Goal: Information Seeking & Learning: Find specific fact

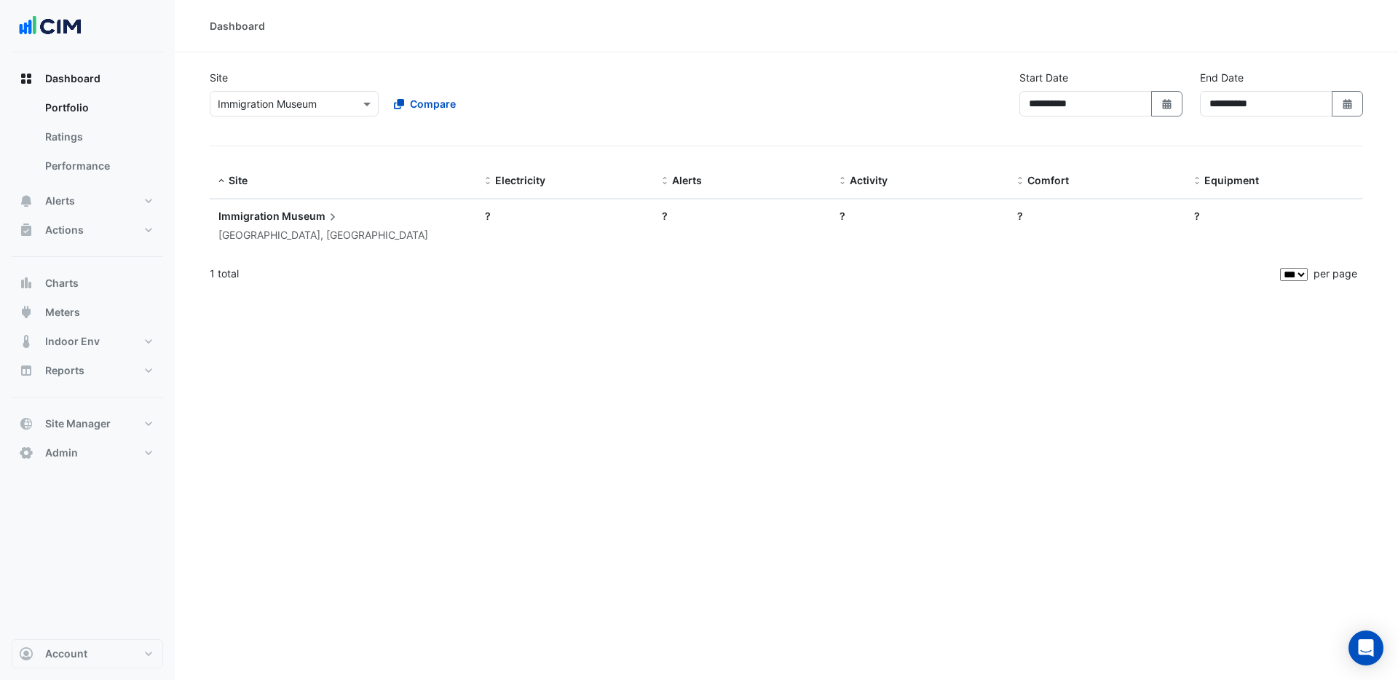
select select "***"
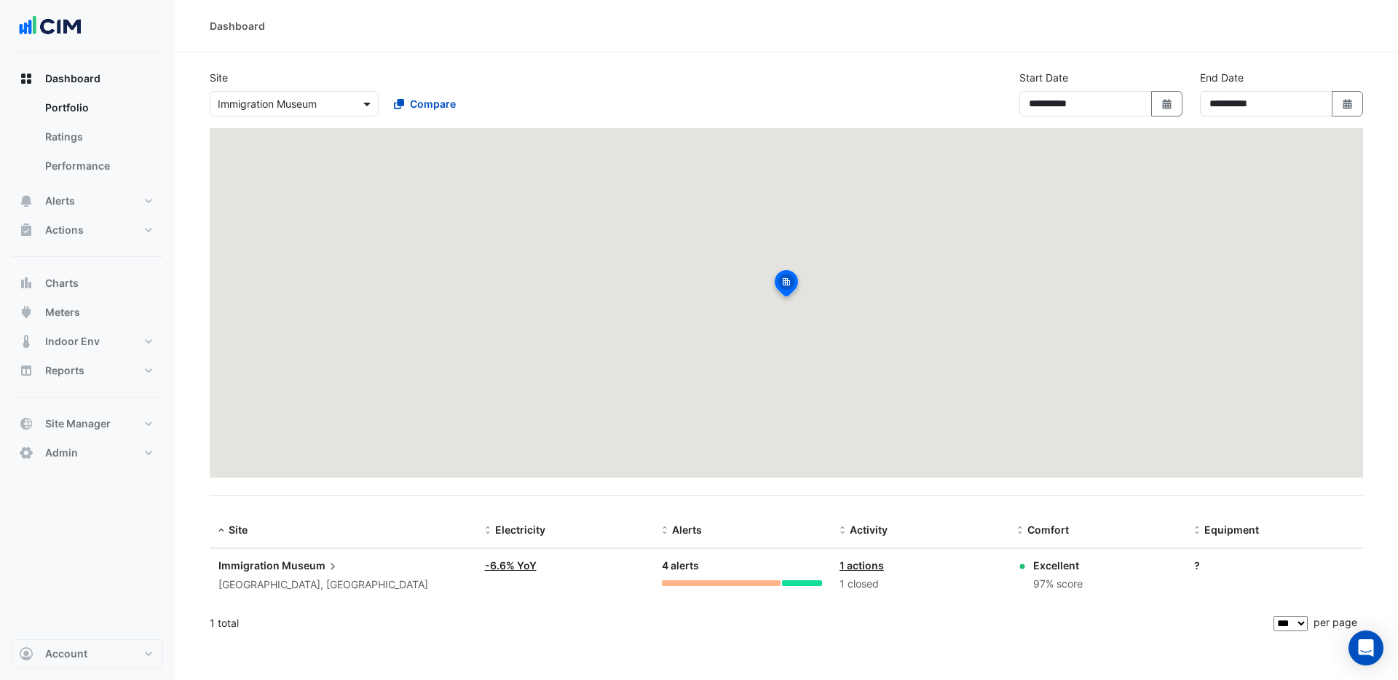
click at [367, 104] on span at bounding box center [369, 103] width 18 height 15
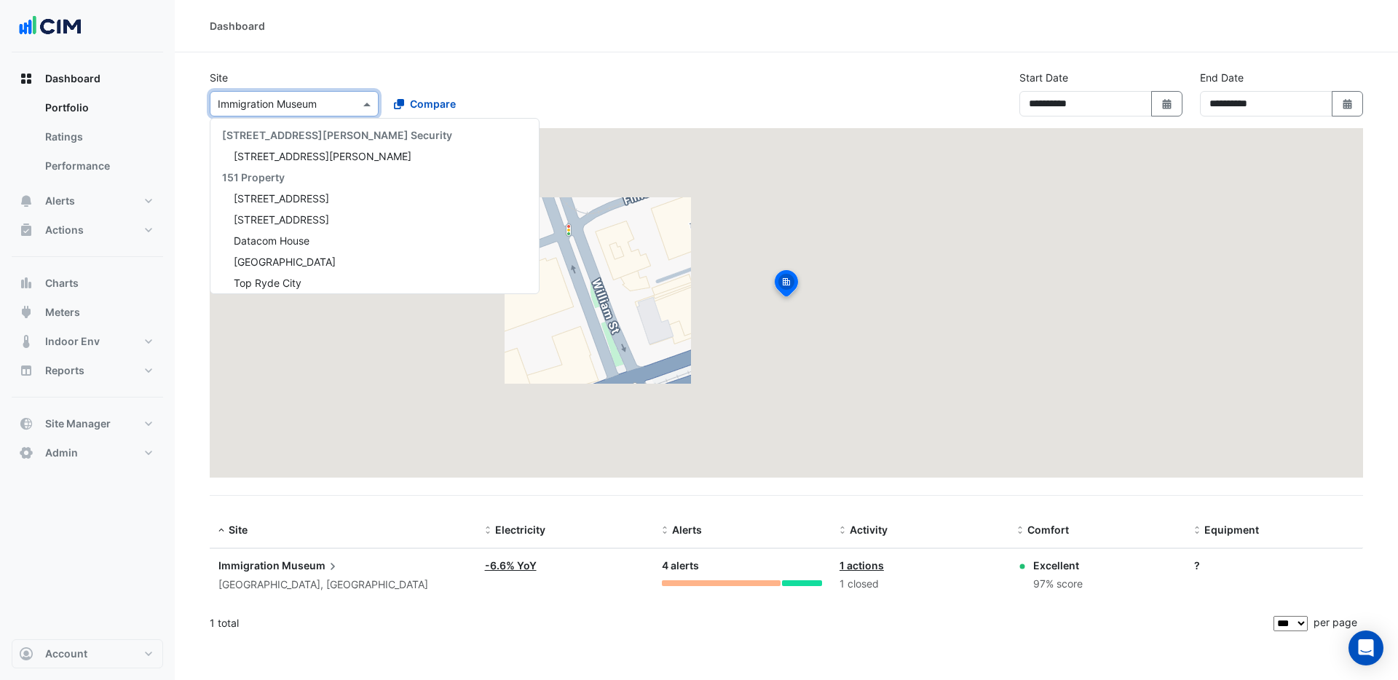
scroll to position [428, 0]
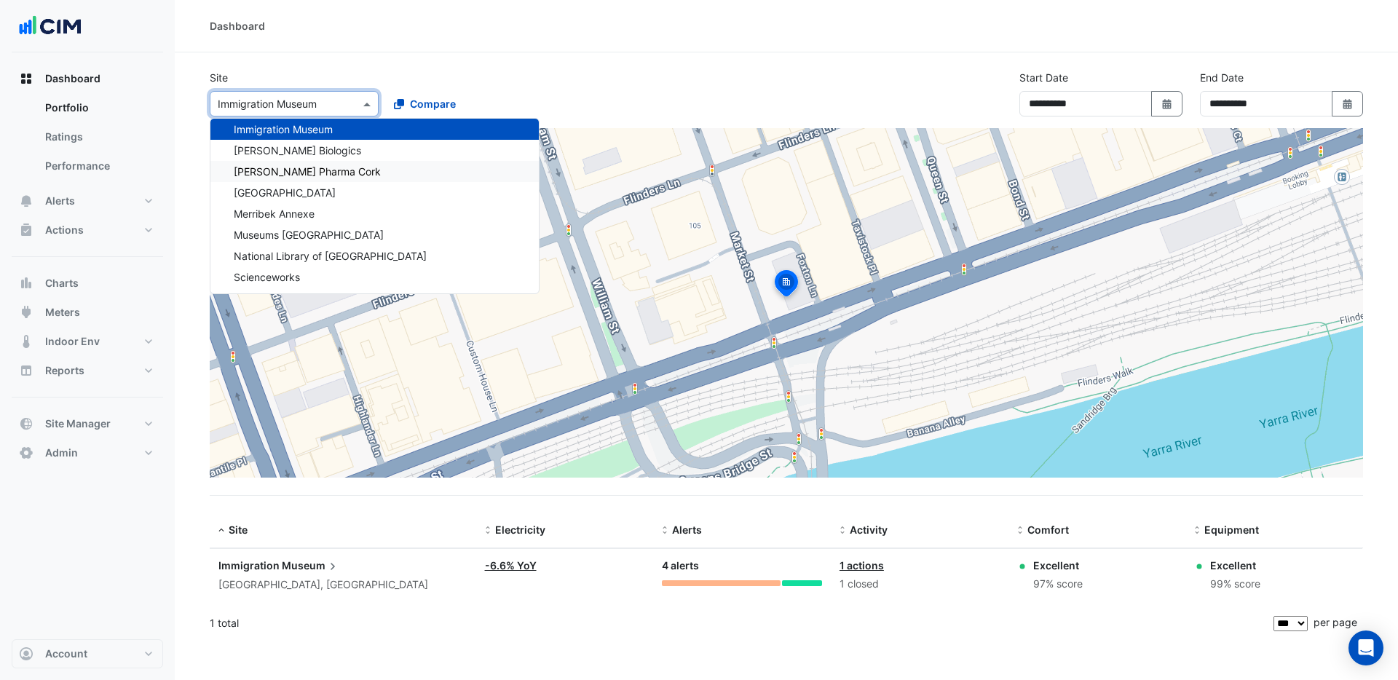
drag, startPoint x: 269, startPoint y: 167, endPoint x: 282, endPoint y: 167, distance: 12.4
click at [269, 167] on span "[PERSON_NAME] Pharma Cork" at bounding box center [307, 171] width 147 height 12
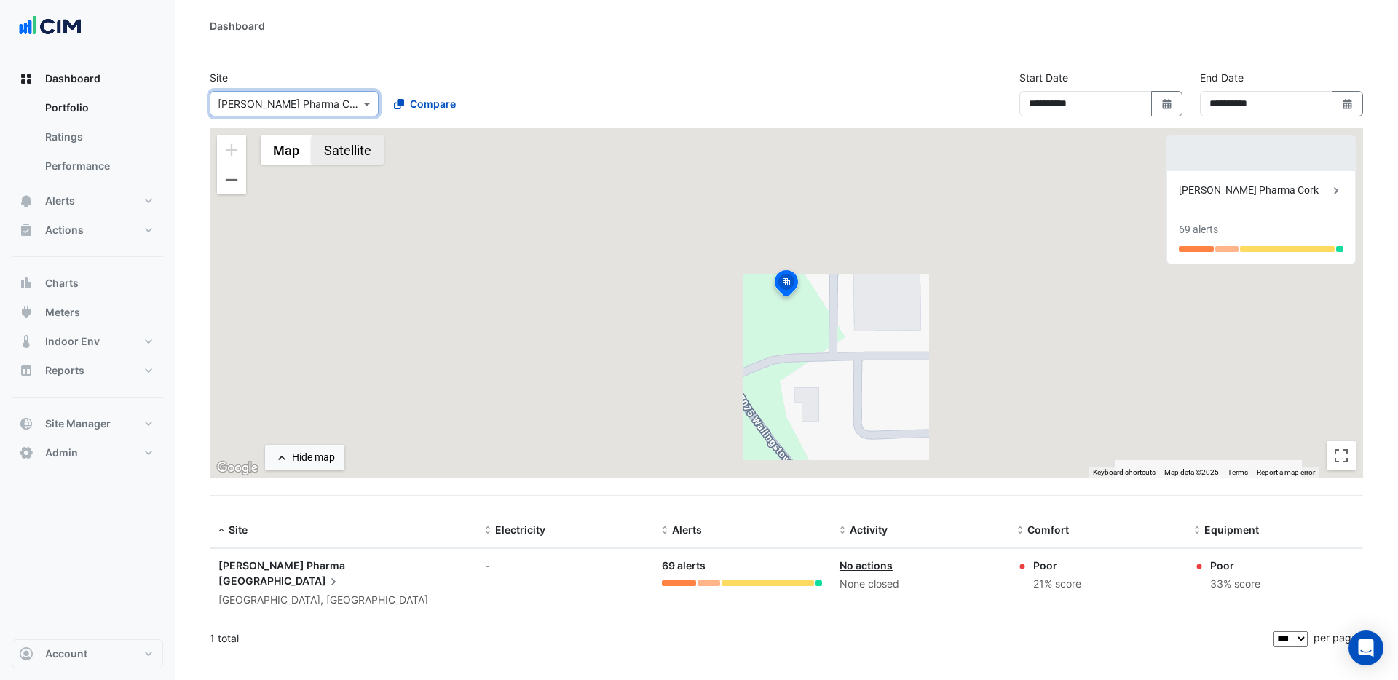
click at [360, 158] on button "Satellite" at bounding box center [348, 149] width 72 height 29
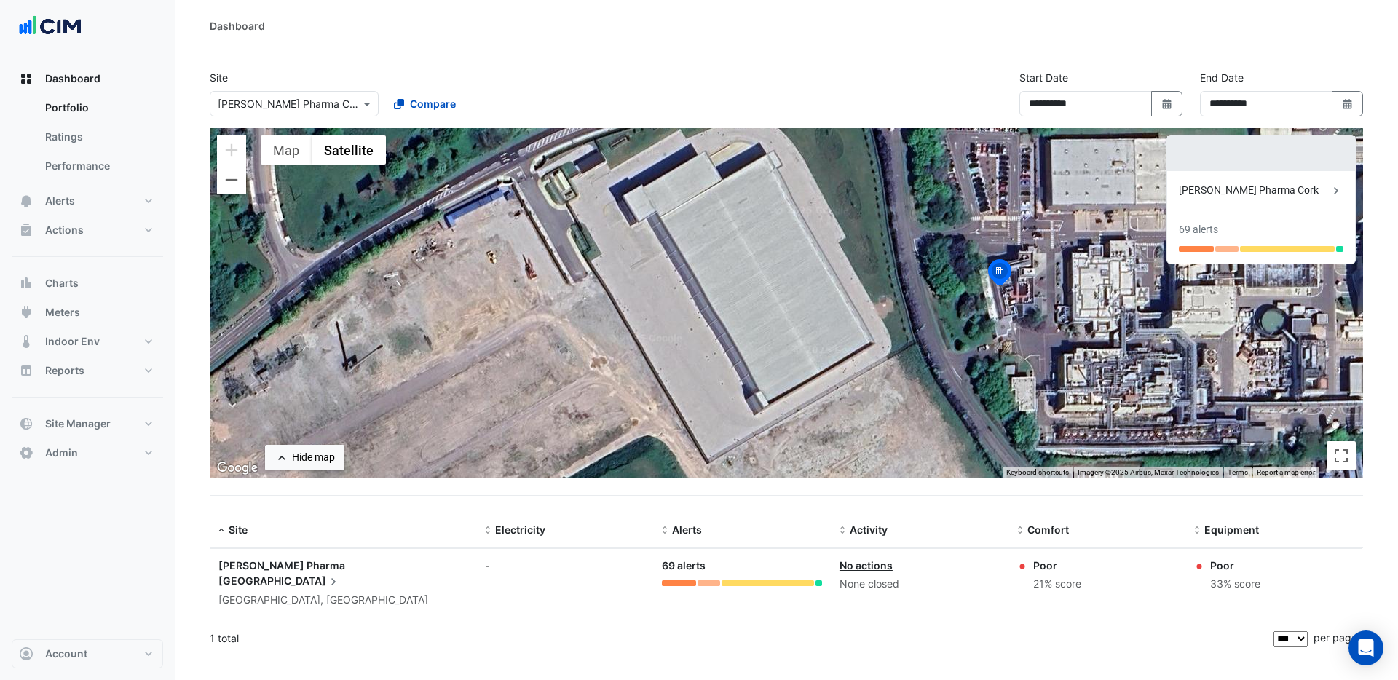
drag, startPoint x: 633, startPoint y: 234, endPoint x: 848, endPoint y: 224, distance: 215.8
click at [848, 224] on div "To activate drag with keyboard, press Alt + Enter. Once in keyboard drag state,…" at bounding box center [786, 303] width 1153 height 350
click at [232, 186] on button "Zoom out" at bounding box center [231, 179] width 29 height 29
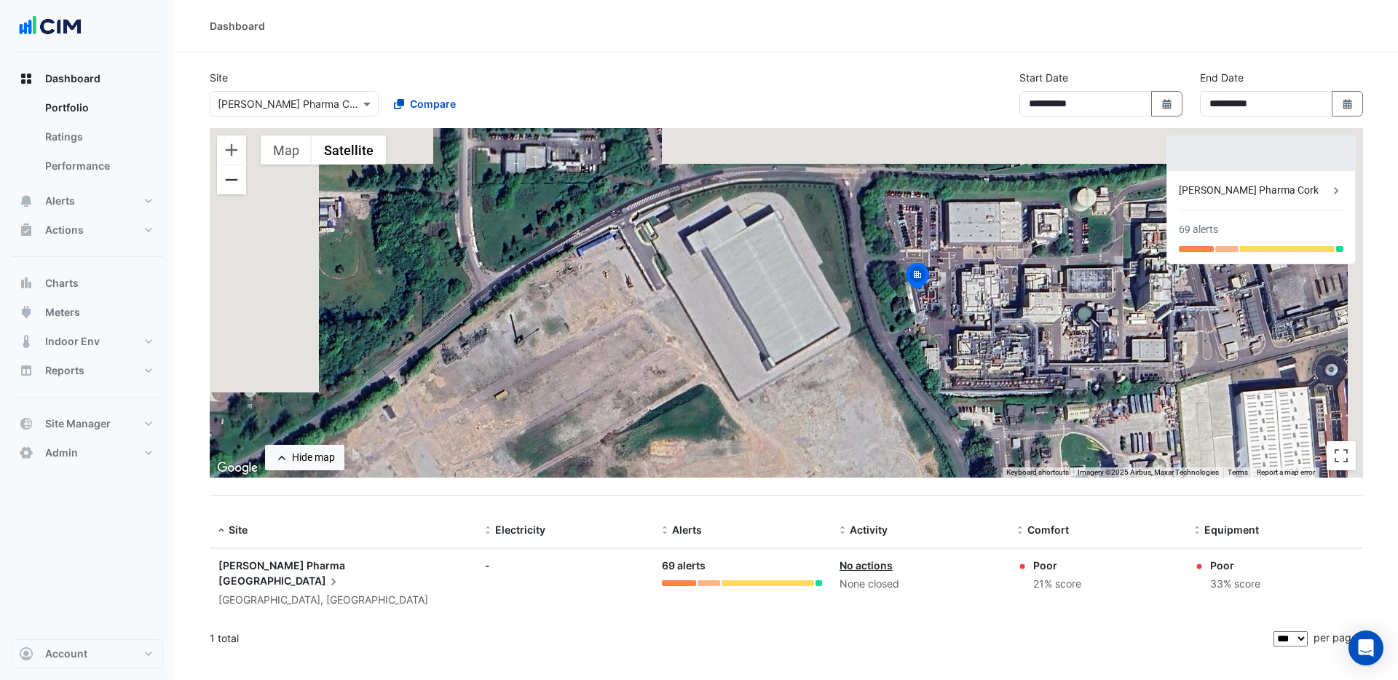
click at [232, 186] on button "Zoom out" at bounding box center [231, 179] width 29 height 29
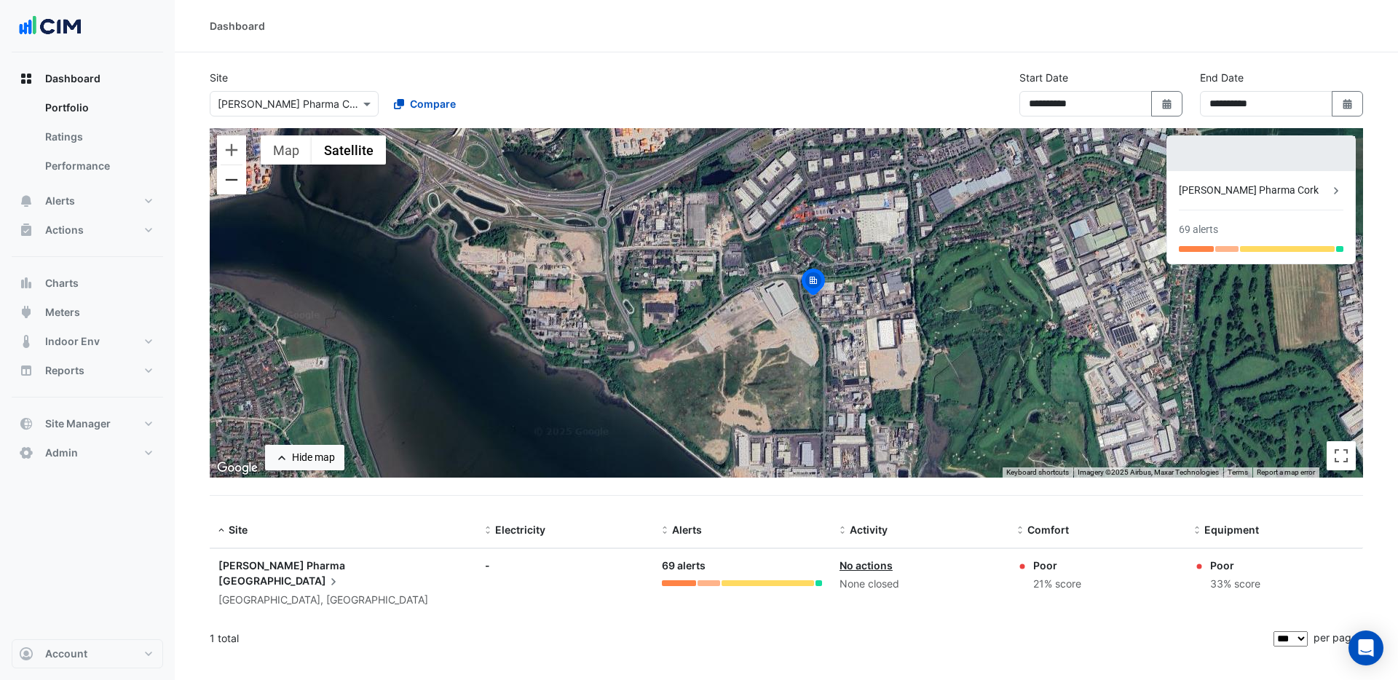
click at [231, 186] on button "Zoom out" at bounding box center [231, 179] width 29 height 29
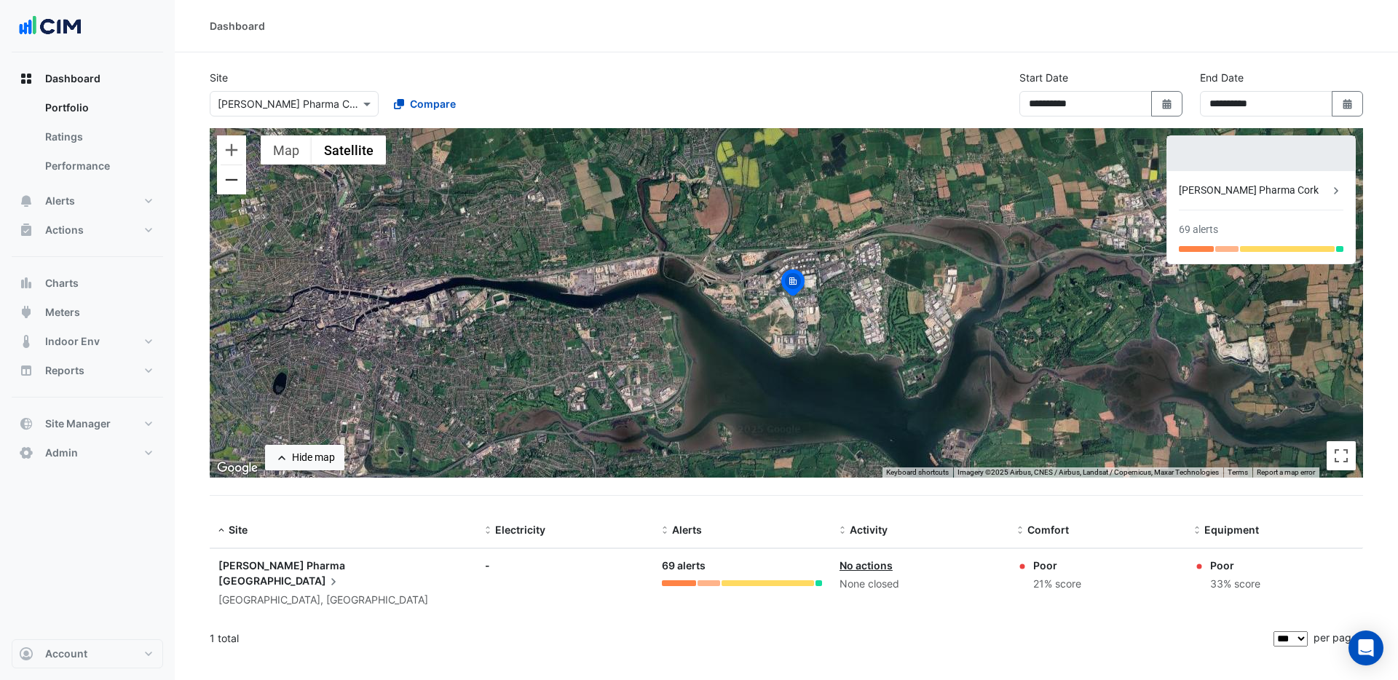
click at [231, 186] on button "Zoom out" at bounding box center [231, 179] width 29 height 29
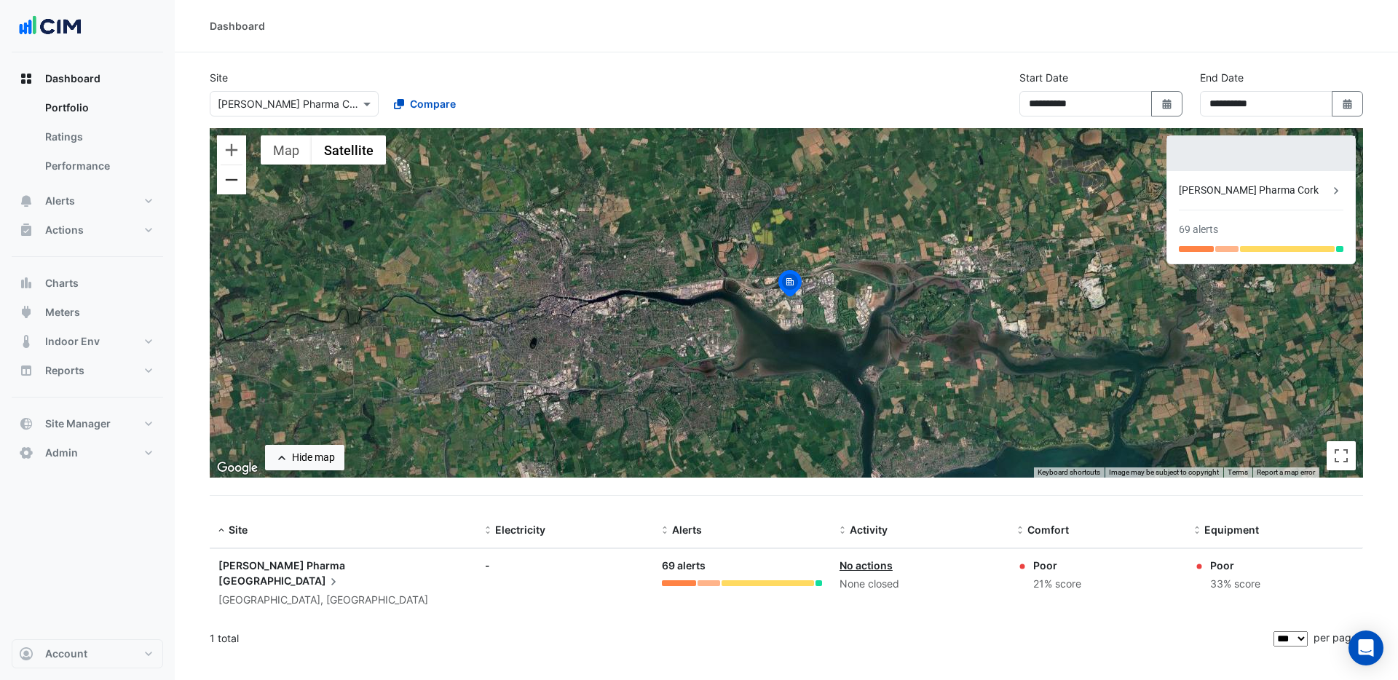
click at [231, 186] on button "Zoom out" at bounding box center [231, 179] width 29 height 29
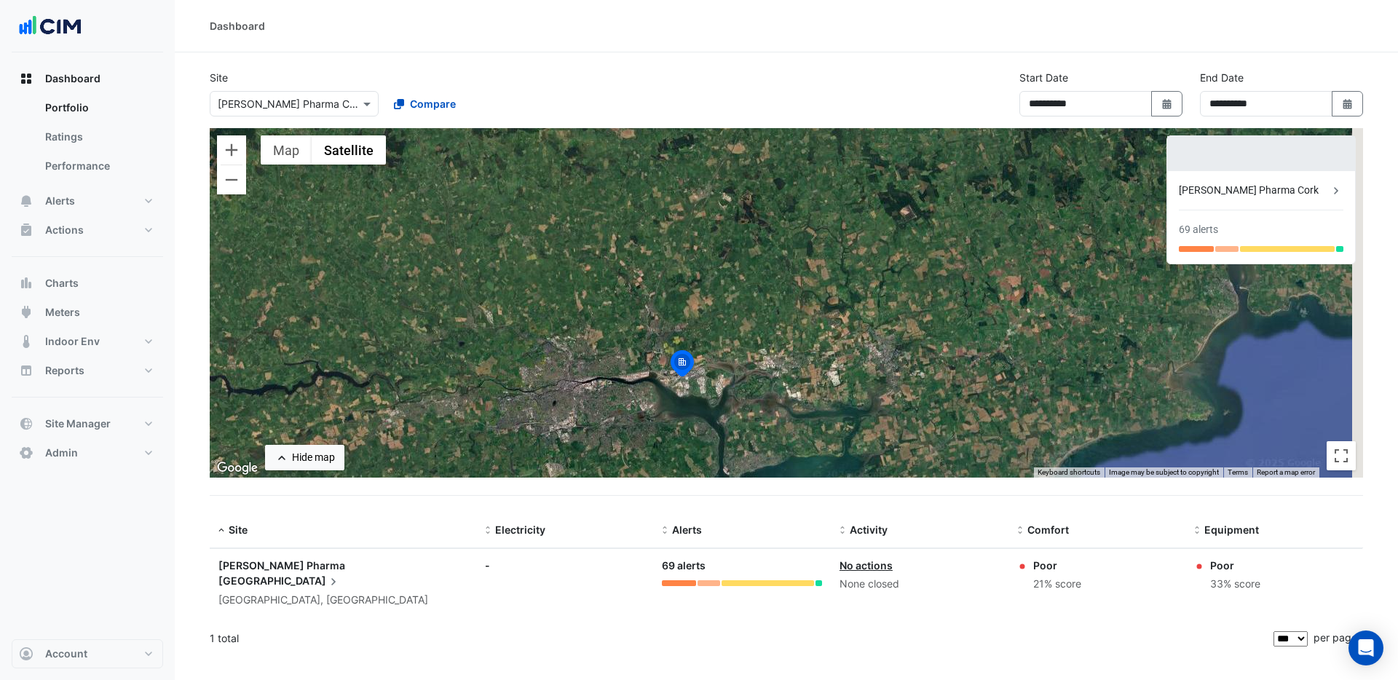
drag, startPoint x: 676, startPoint y: 258, endPoint x: 570, endPoint y: 337, distance: 132.7
click at [570, 337] on div "To activate drag with keyboard, press Alt + Enter. Once in keyboard drag state,…" at bounding box center [786, 303] width 1153 height 350
click at [520, 106] on div "Compare" at bounding box center [469, 103] width 175 height 25
click at [455, 107] on button "Compare" at bounding box center [424, 103] width 81 height 25
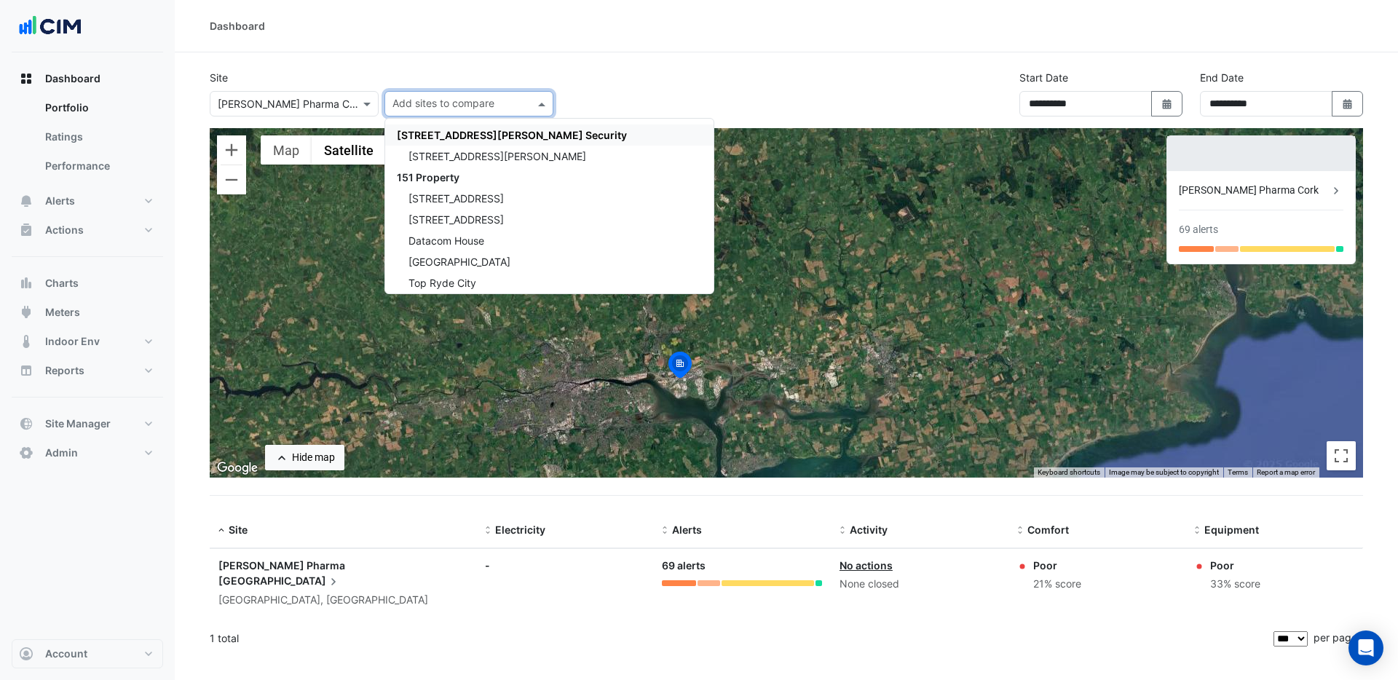
click at [868, 79] on div "Site Select a Site × [PERSON_NAME] Pharma Cork Add sites to compare [STREET_ADD…" at bounding box center [786, 99] width 1171 height 58
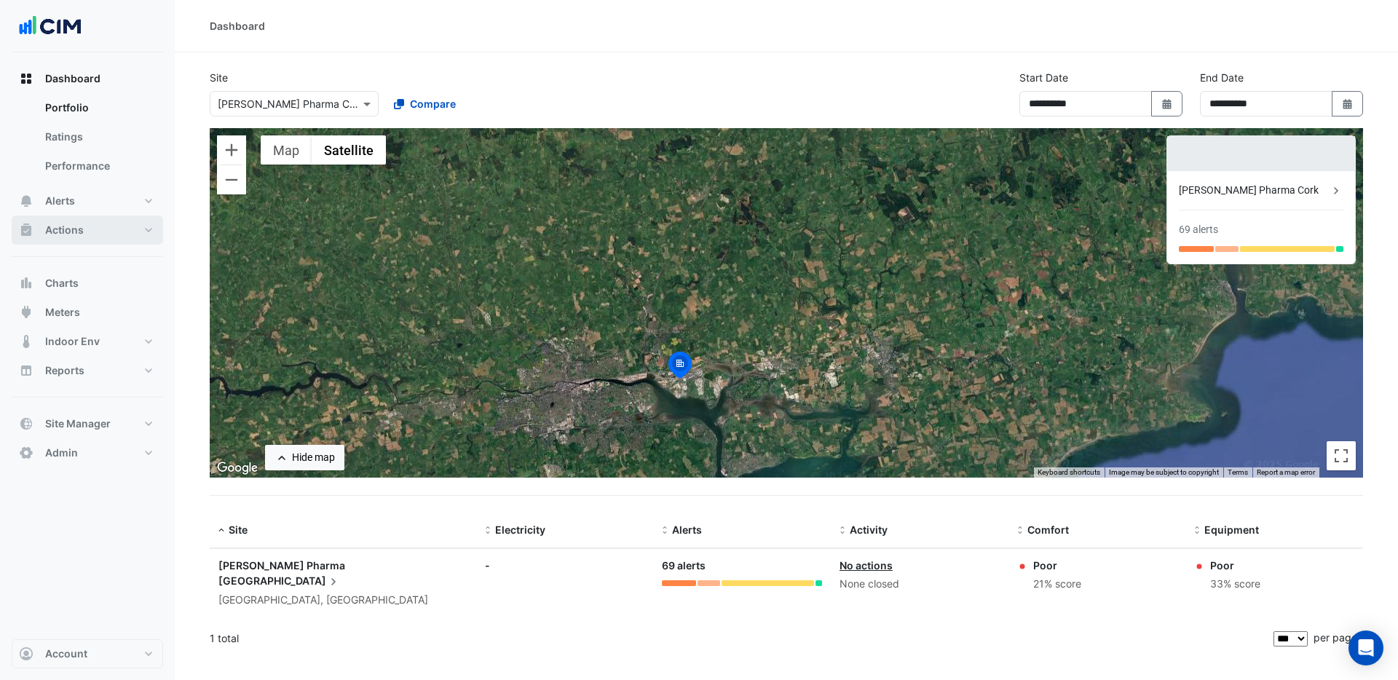
click at [64, 225] on span "Actions" at bounding box center [64, 230] width 39 height 15
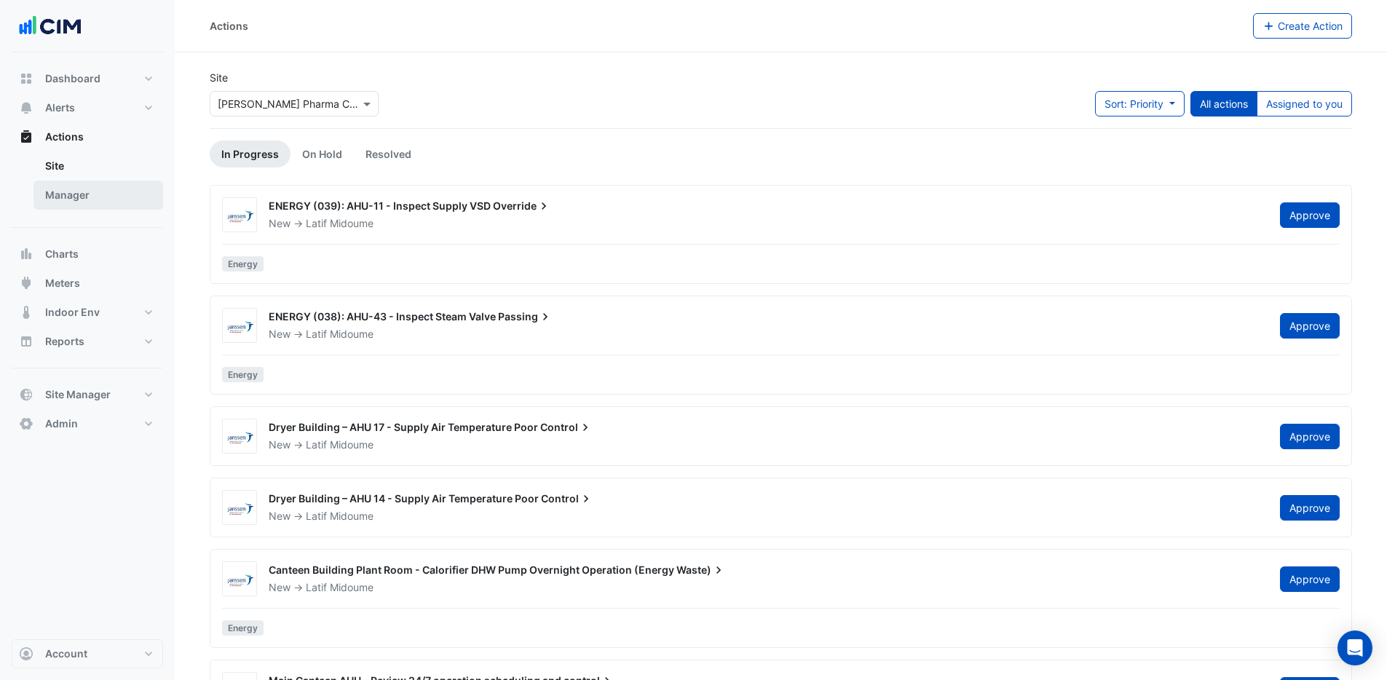
click at [77, 197] on link "Manager" at bounding box center [98, 195] width 130 height 29
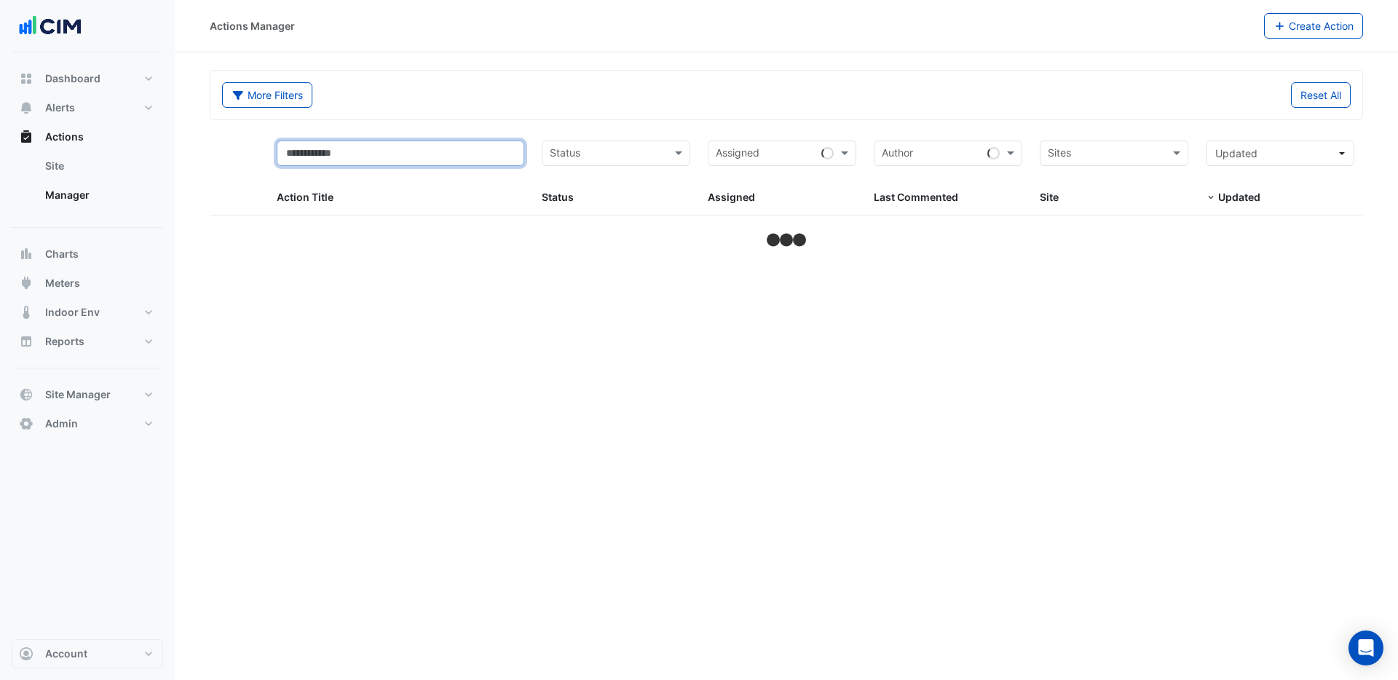
click at [487, 153] on input "text" at bounding box center [401, 153] width 248 height 25
select select "***"
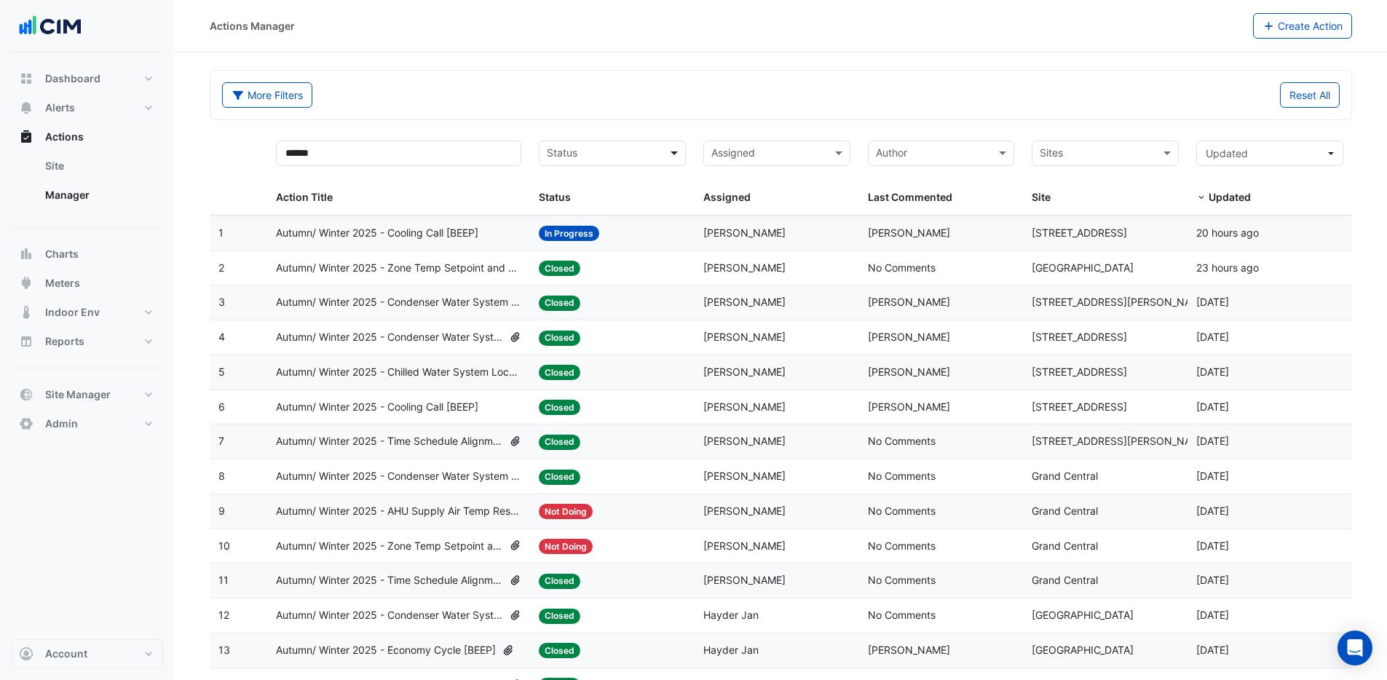
click at [674, 157] on span at bounding box center [676, 153] width 18 height 17
click at [575, 248] on span "Closed" at bounding box center [567, 248] width 33 height 12
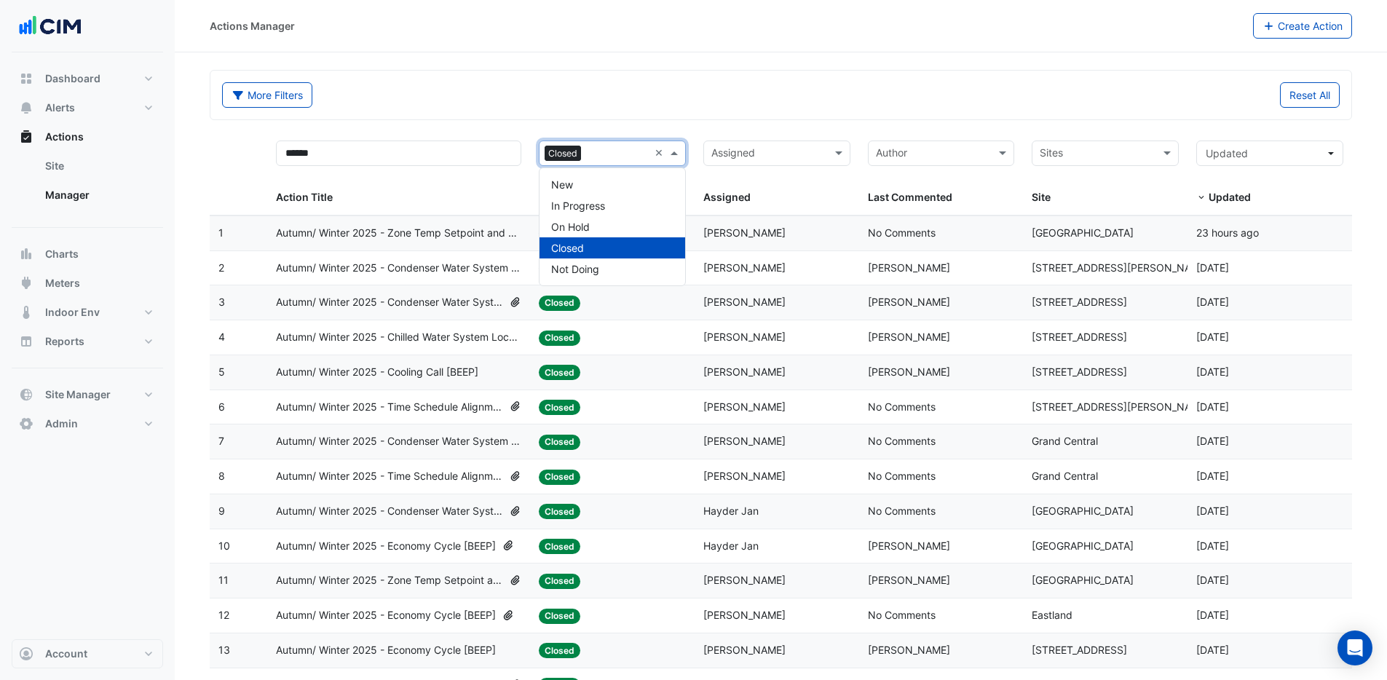
click at [672, 151] on span at bounding box center [676, 153] width 18 height 17
click at [579, 208] on span "In Progress" at bounding box center [578, 206] width 54 height 12
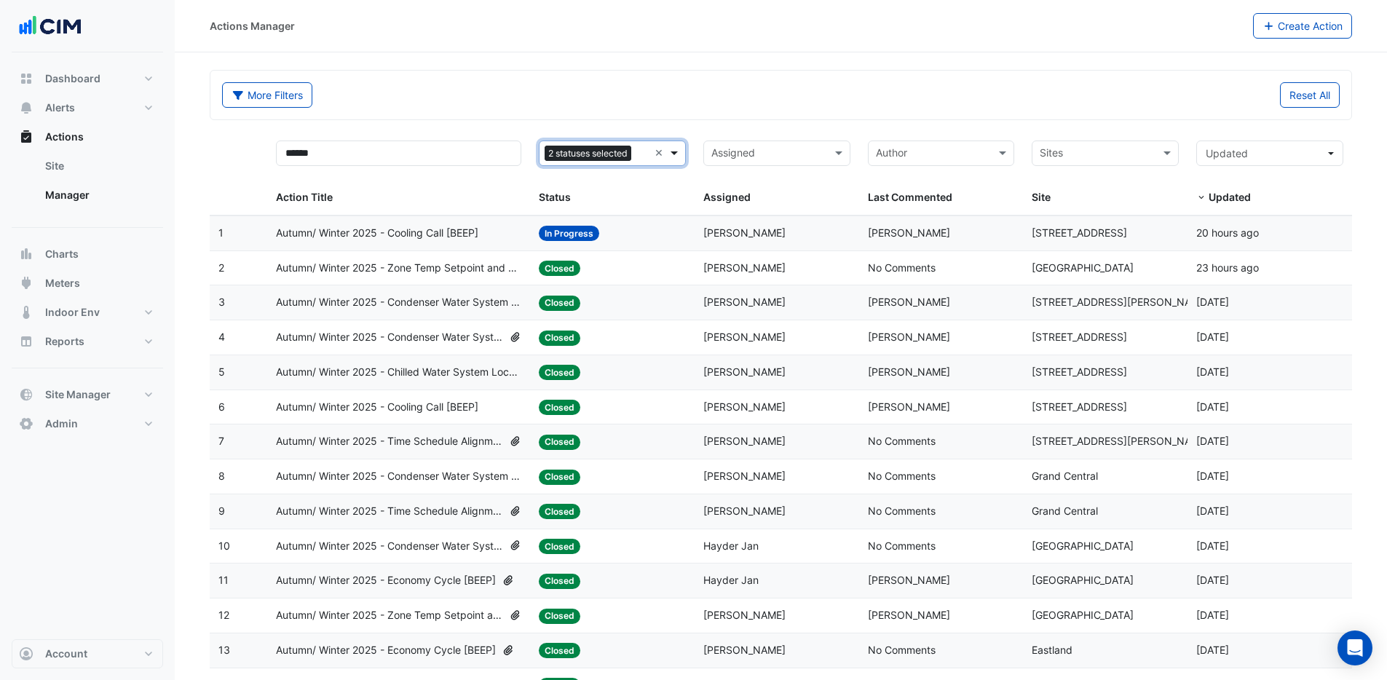
click at [672, 151] on span at bounding box center [676, 153] width 18 height 17
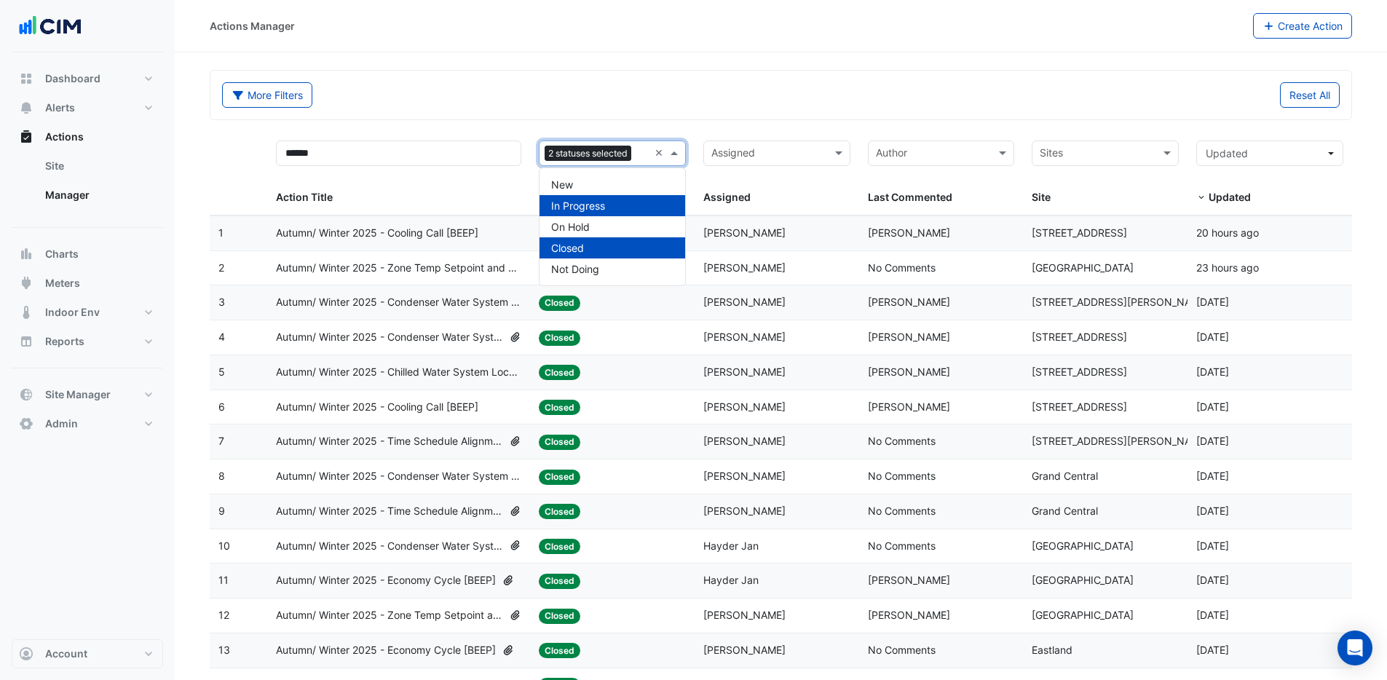
click at [588, 247] on div "Closed" at bounding box center [613, 247] width 146 height 21
click at [579, 211] on span "In Progress" at bounding box center [578, 206] width 54 height 12
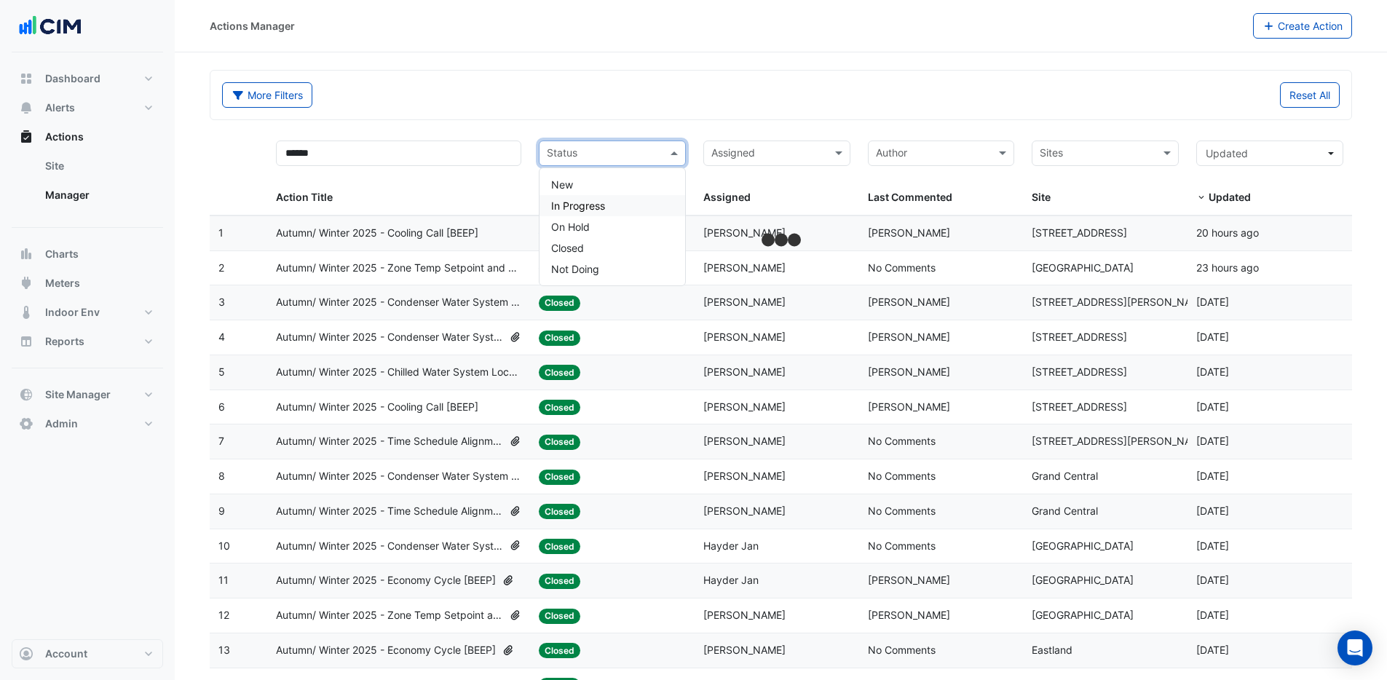
click at [590, 92] on div "More Filters" at bounding box center [497, 94] width 568 height 25
click at [675, 151] on span at bounding box center [676, 153] width 18 height 17
click at [579, 207] on span "In Progress" at bounding box center [578, 206] width 54 height 12
click at [645, 109] on div "More Filters Reset All" at bounding box center [780, 97] width 1135 height 31
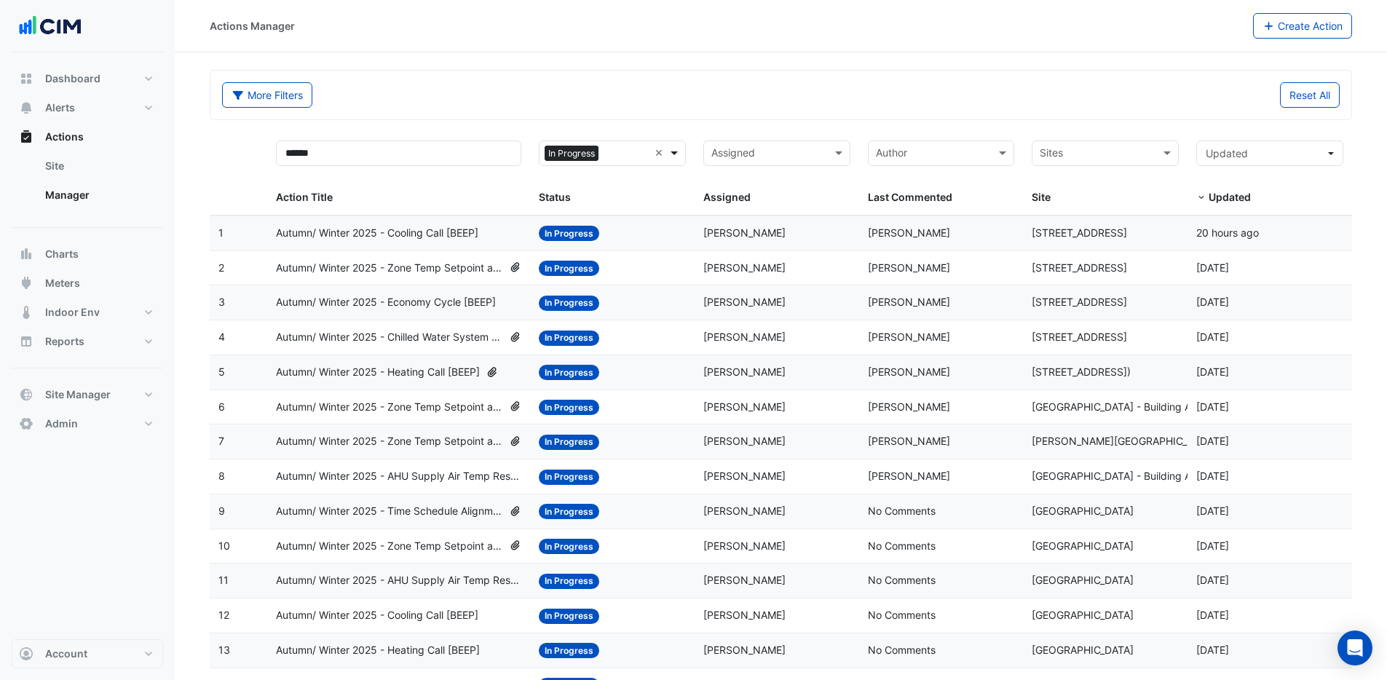
click at [672, 151] on span at bounding box center [676, 153] width 18 height 17
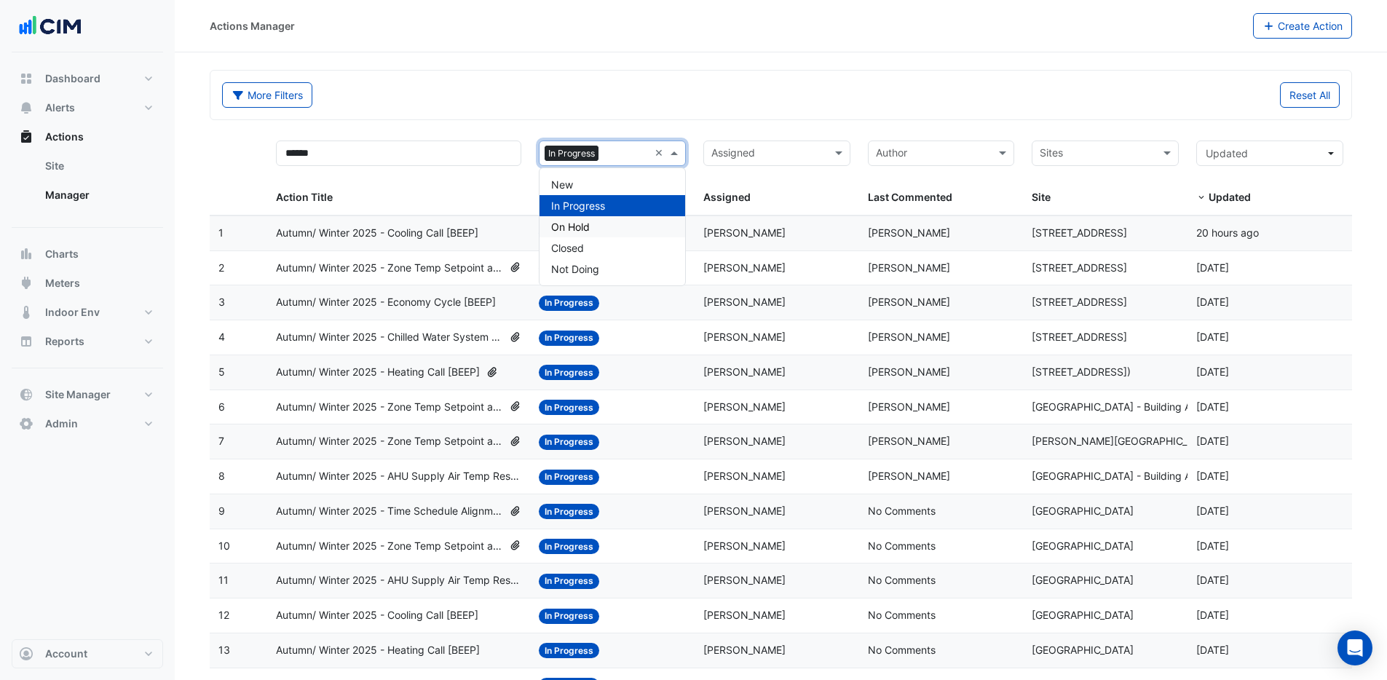
click at [572, 236] on div "On Hold" at bounding box center [613, 226] width 146 height 21
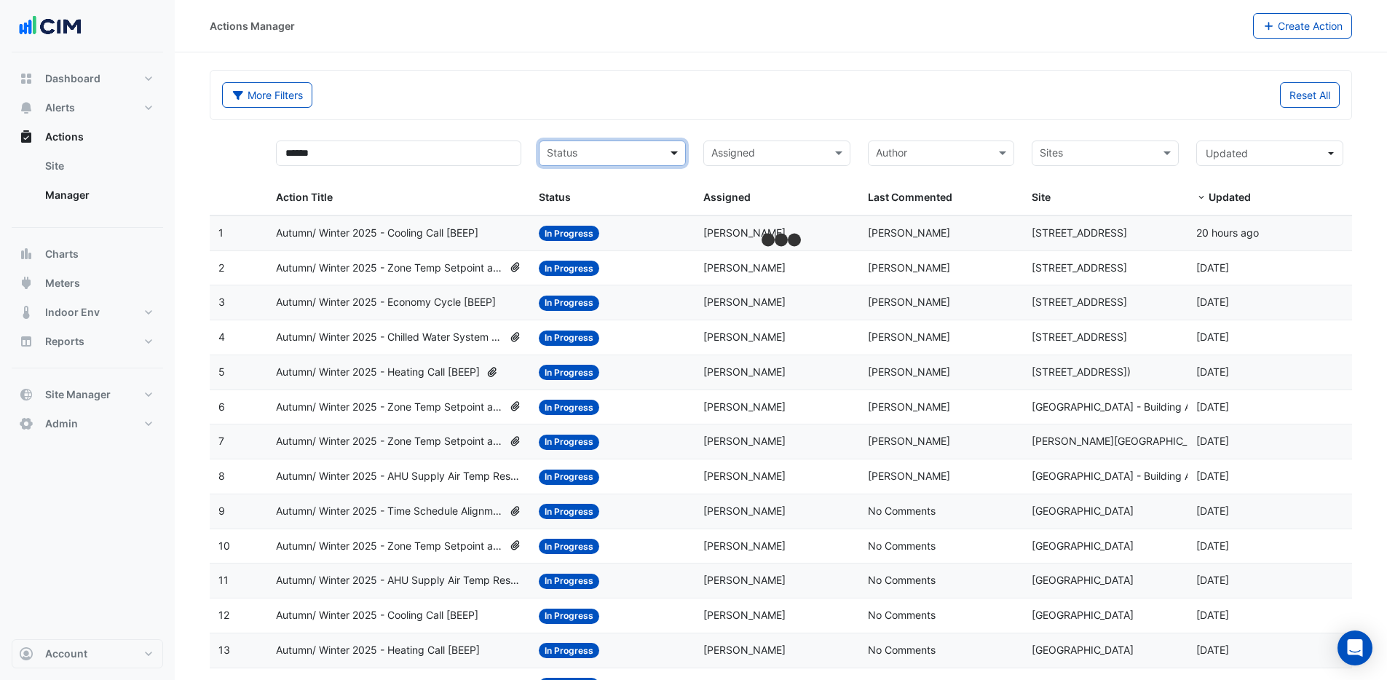
click at [672, 149] on span at bounding box center [676, 153] width 18 height 17
click at [593, 225] on div "On Hold" at bounding box center [613, 226] width 146 height 21
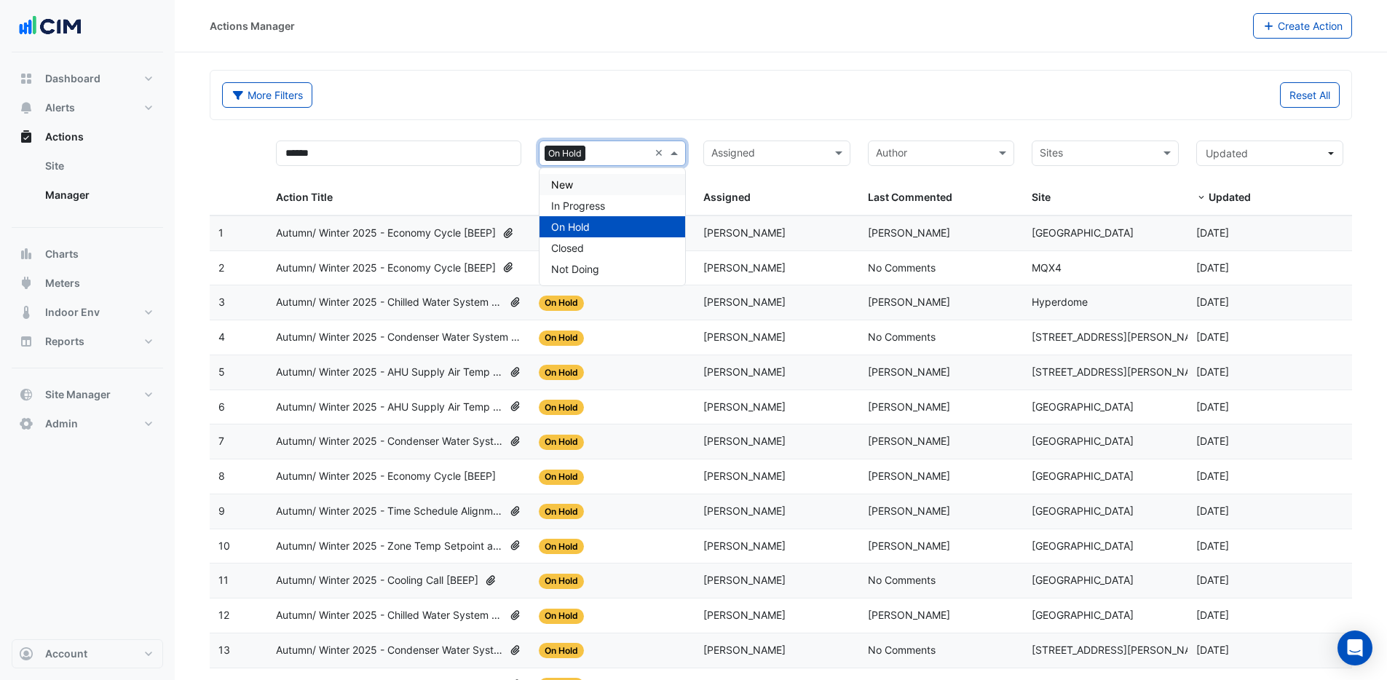
click at [569, 186] on span "New" at bounding box center [562, 184] width 22 height 12
click at [583, 154] on input "text" at bounding box center [604, 154] width 114 height 17
click at [581, 181] on div "New" at bounding box center [613, 184] width 146 height 21
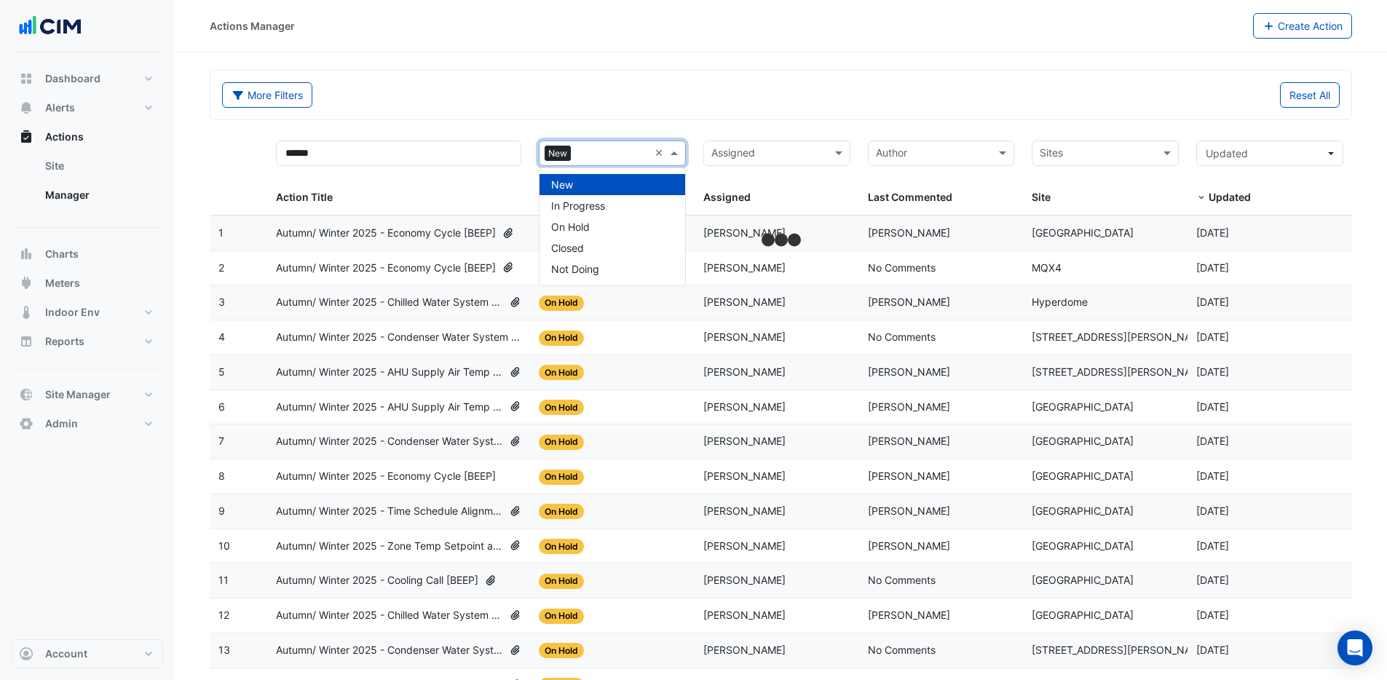
click at [743, 104] on div "More Filters" at bounding box center [497, 94] width 568 height 25
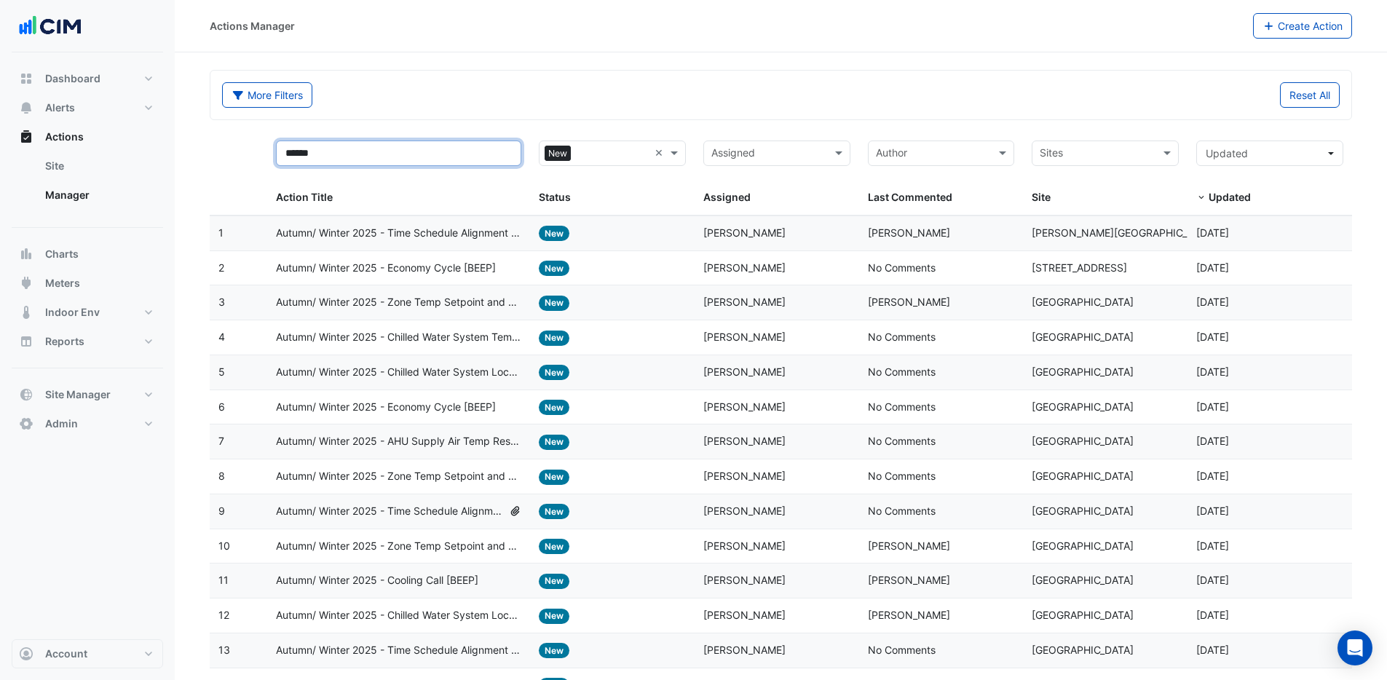
click at [424, 159] on input "******" at bounding box center [398, 153] width 245 height 25
type input "**********"
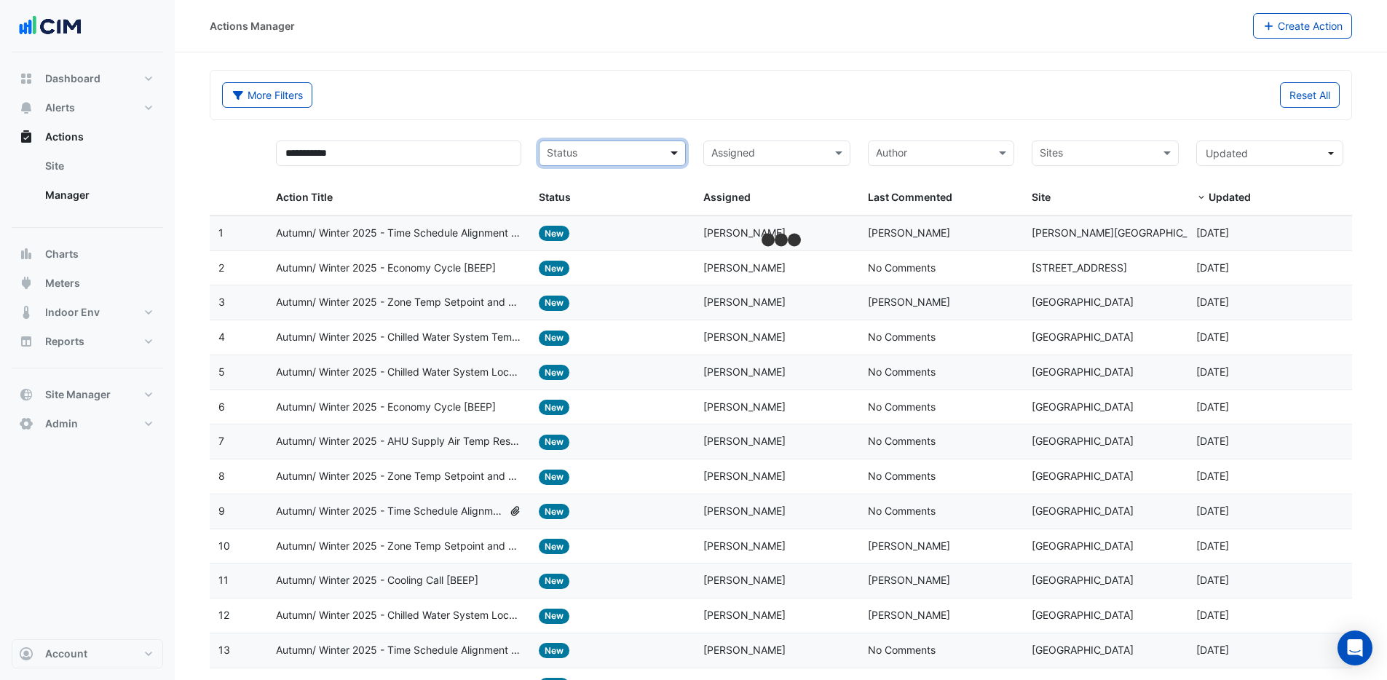
click at [672, 155] on span at bounding box center [676, 153] width 18 height 17
click at [596, 206] on span "In Progress" at bounding box center [578, 206] width 54 height 12
click at [878, 40] on div "Actions Manager Create Action" at bounding box center [781, 26] width 1212 height 52
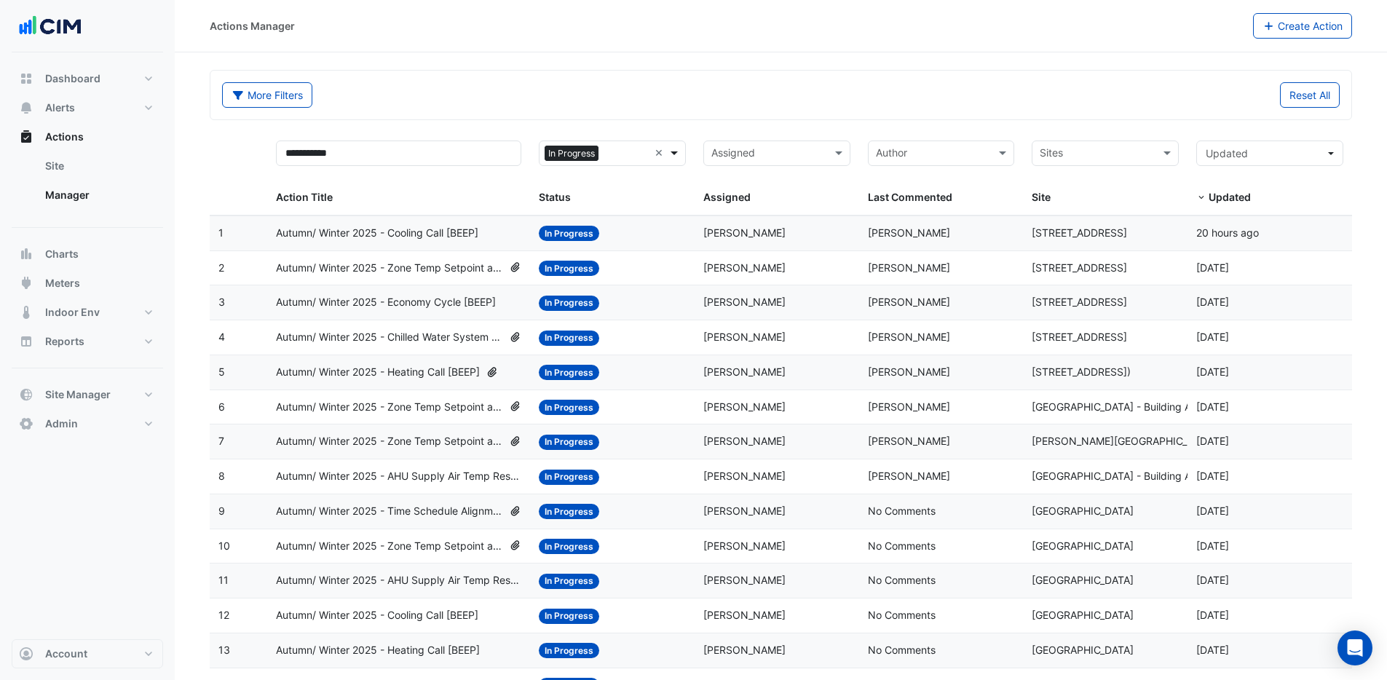
click at [679, 151] on span at bounding box center [676, 153] width 18 height 17
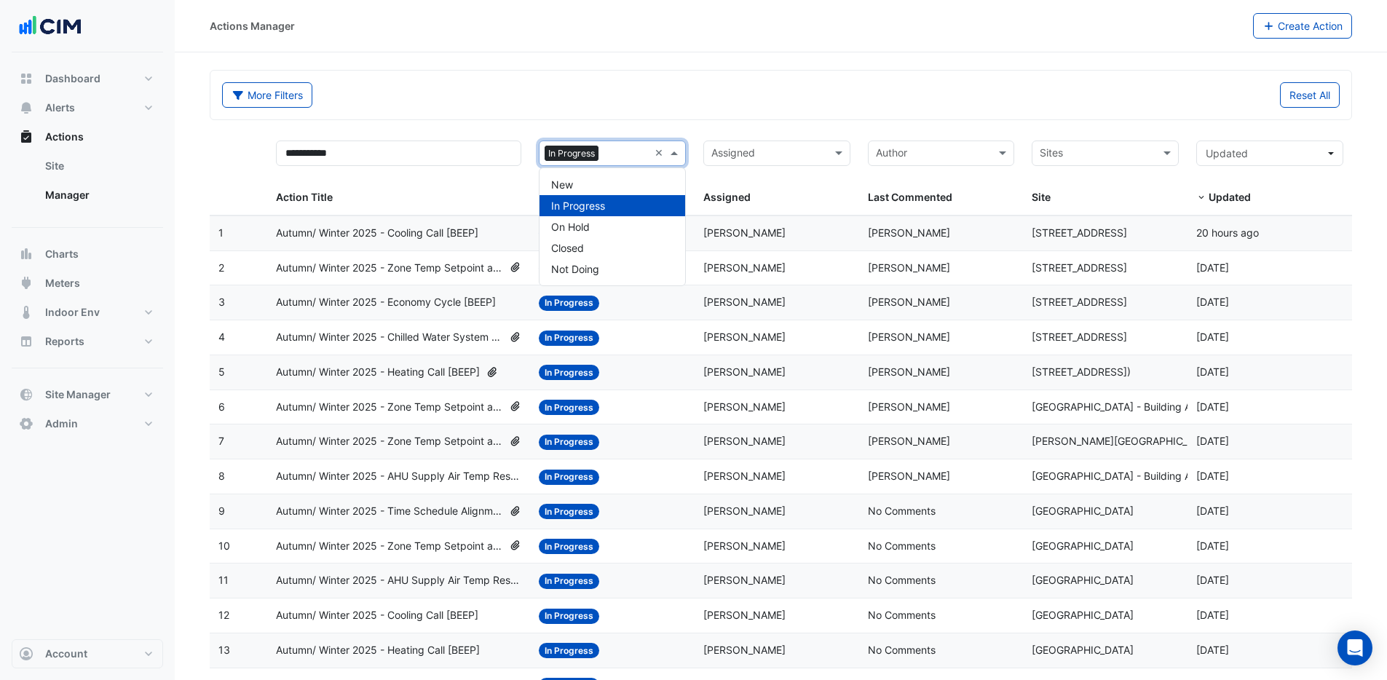
drag, startPoint x: 615, startPoint y: 109, endPoint x: 647, endPoint y: 109, distance: 31.3
click at [615, 109] on div "More Filters Reset All" at bounding box center [780, 97] width 1135 height 31
click at [675, 151] on span at bounding box center [676, 153] width 18 height 17
click at [581, 190] on div "New" at bounding box center [613, 184] width 146 height 21
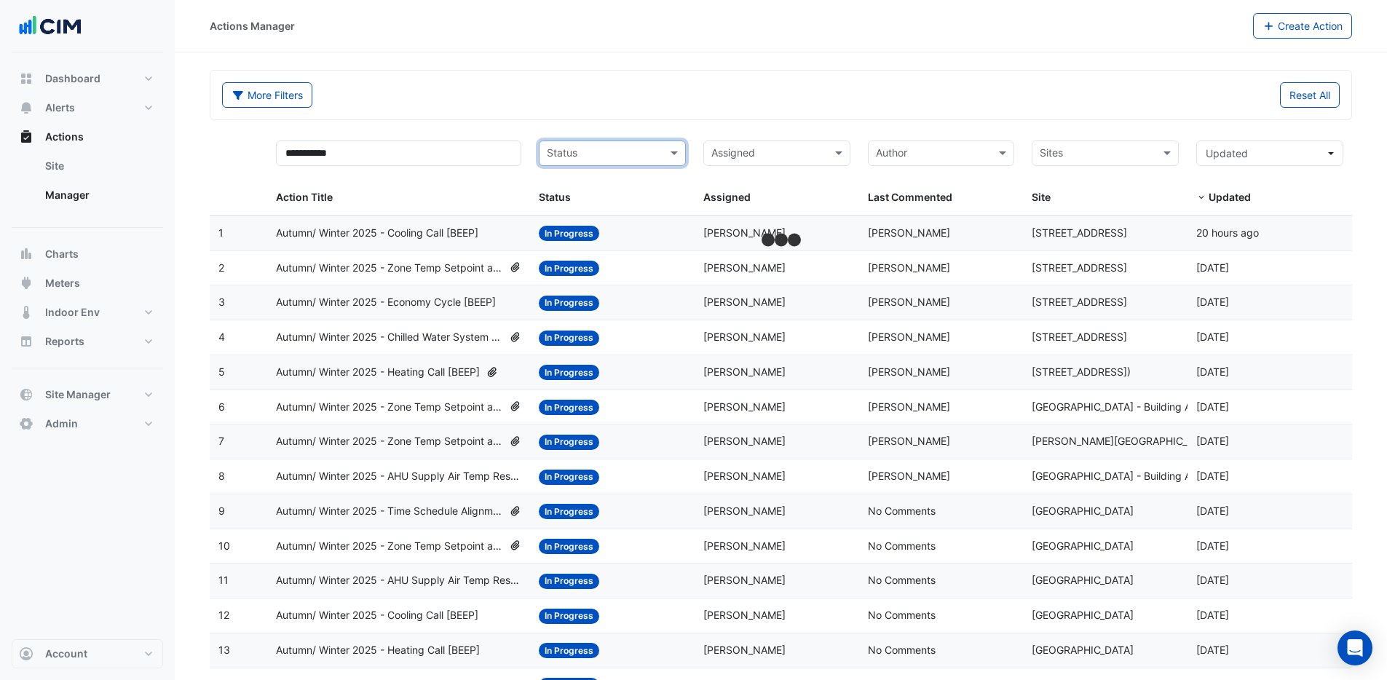
click at [960, 158] on input "text" at bounding box center [933, 154] width 114 height 17
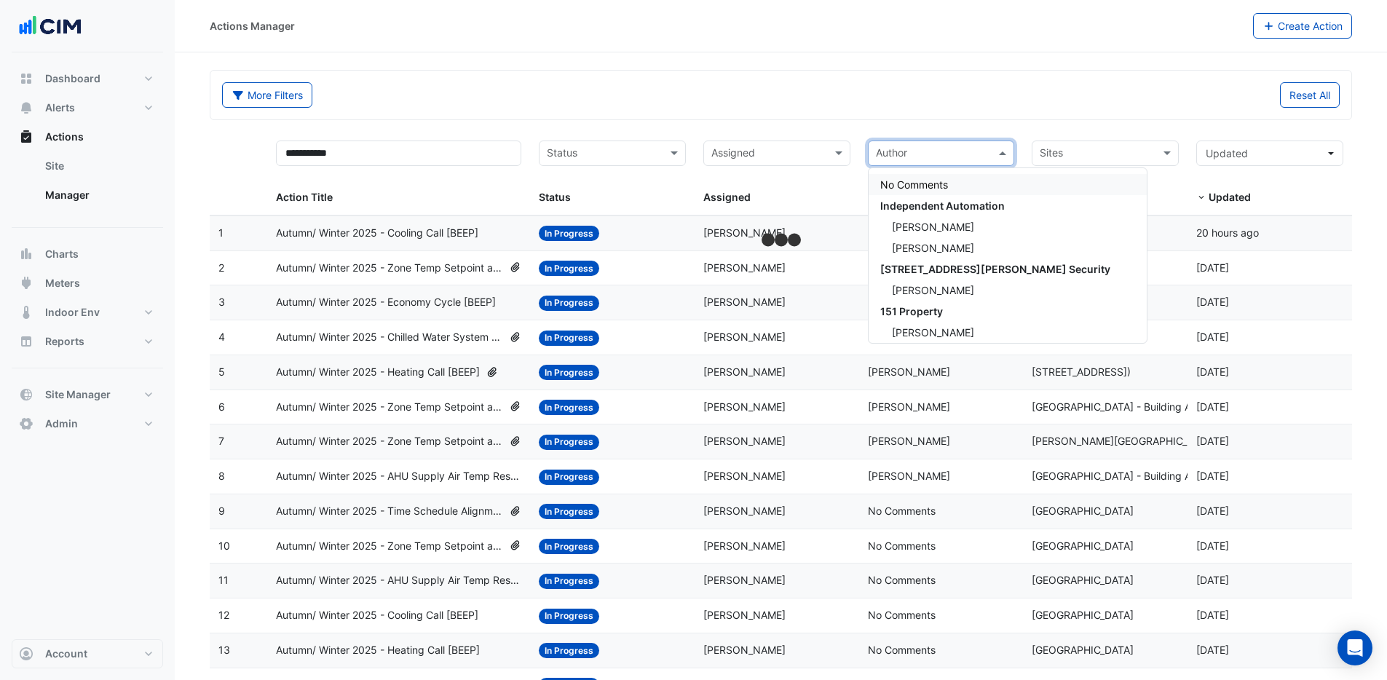
click at [759, 151] on input "text" at bounding box center [768, 154] width 114 height 17
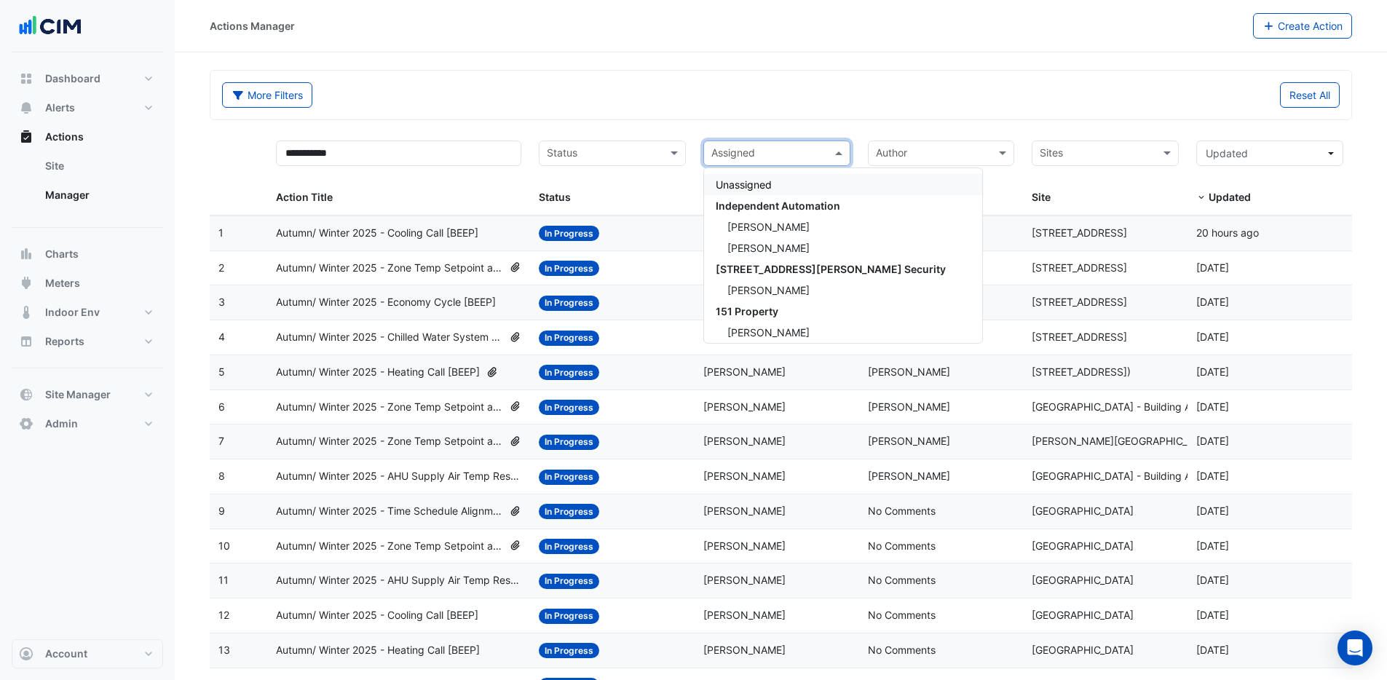
click at [845, 155] on span at bounding box center [841, 153] width 18 height 17
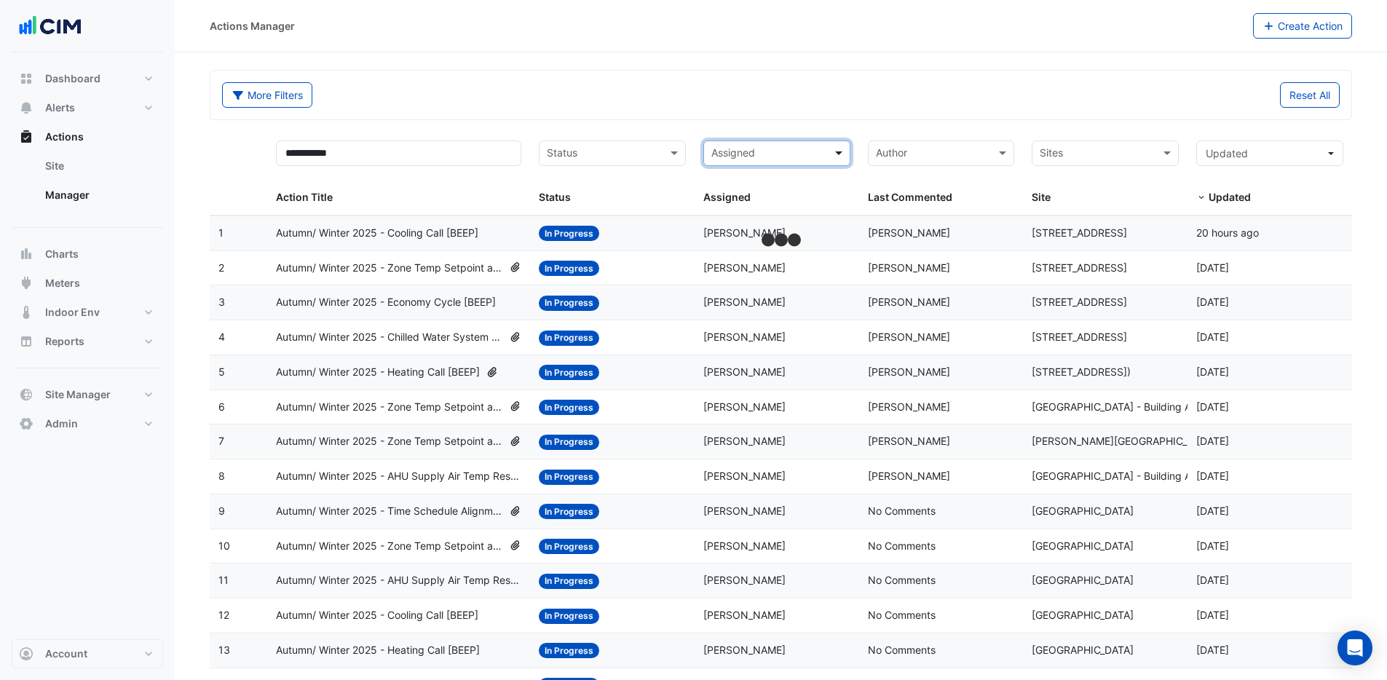
click at [845, 154] on span at bounding box center [841, 153] width 18 height 17
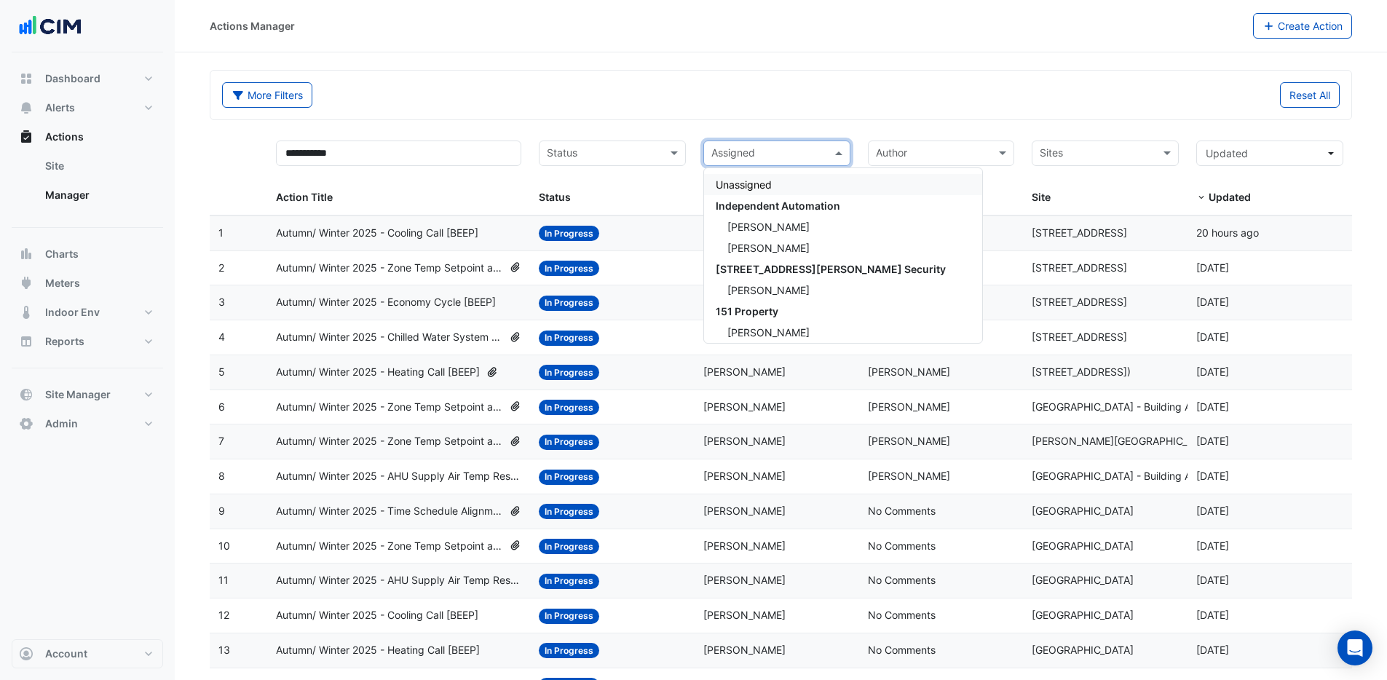
click at [580, 150] on input "text" at bounding box center [604, 154] width 114 height 17
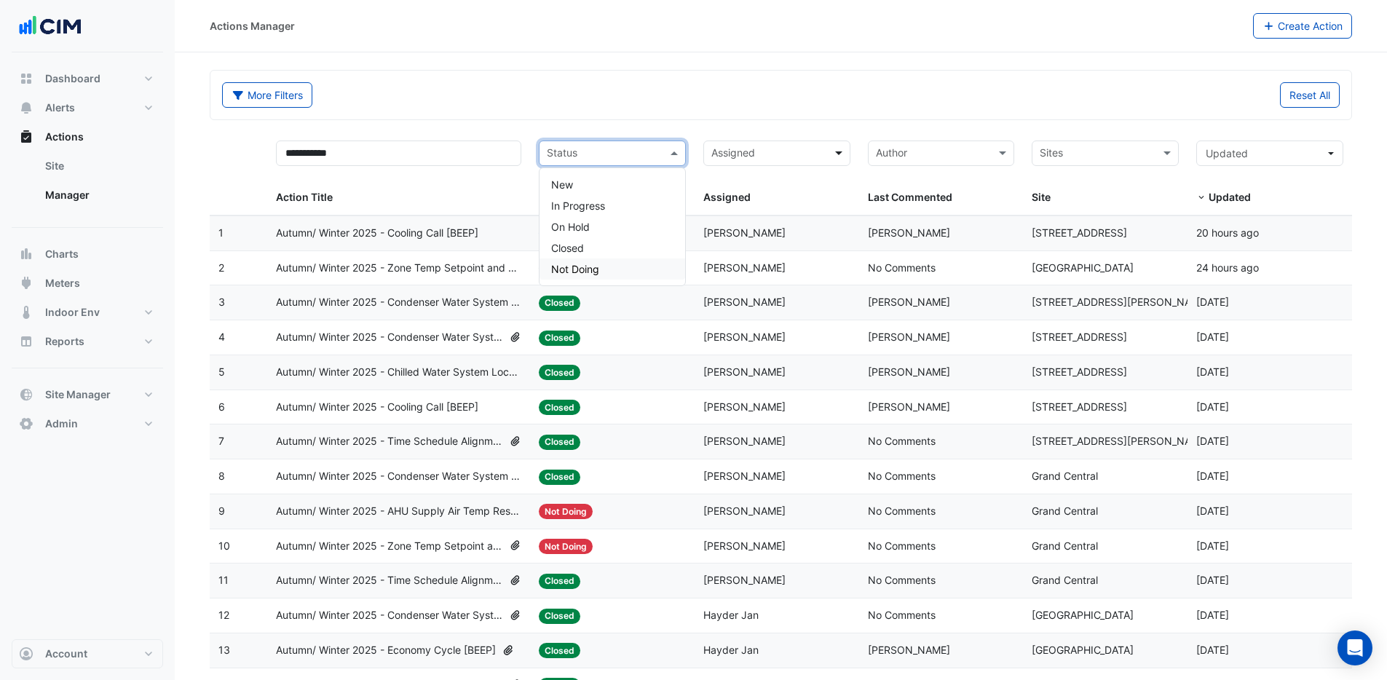
click at [845, 154] on span at bounding box center [841, 153] width 18 height 17
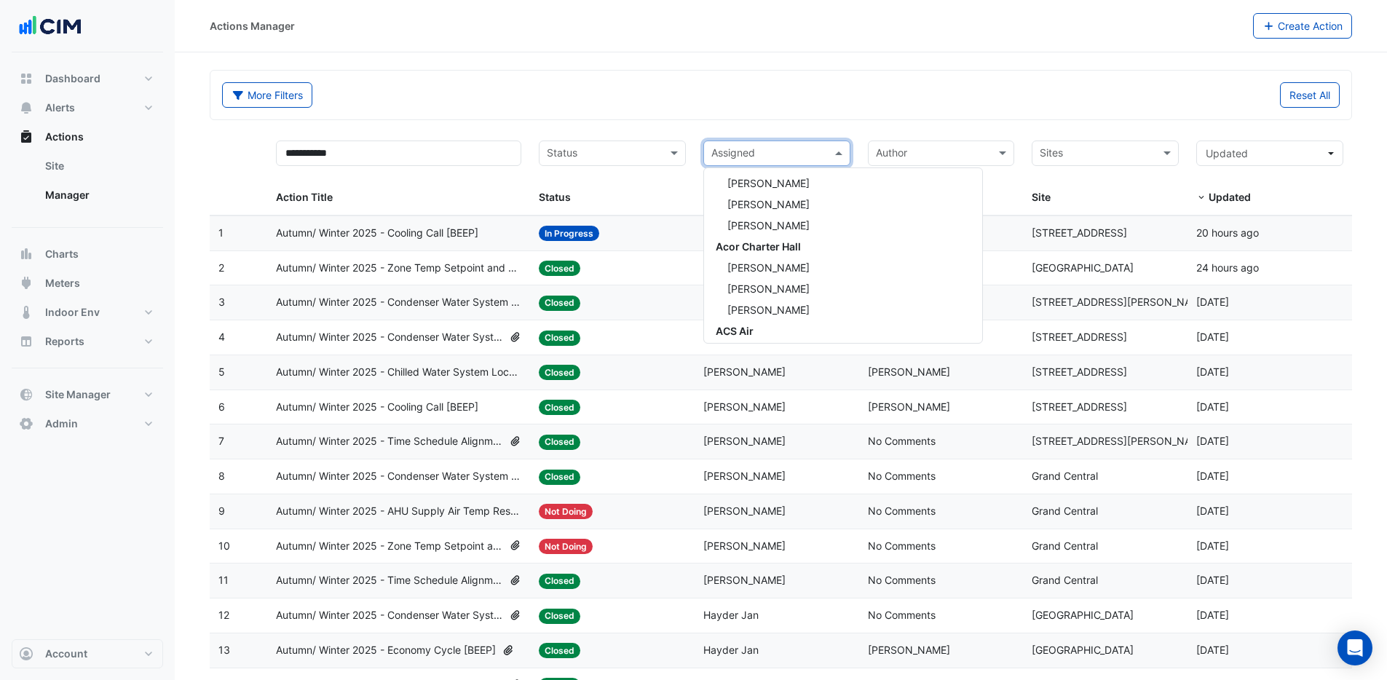
scroll to position [974, 0]
click at [753, 154] on input "text" at bounding box center [768, 154] width 114 height 17
type input "***"
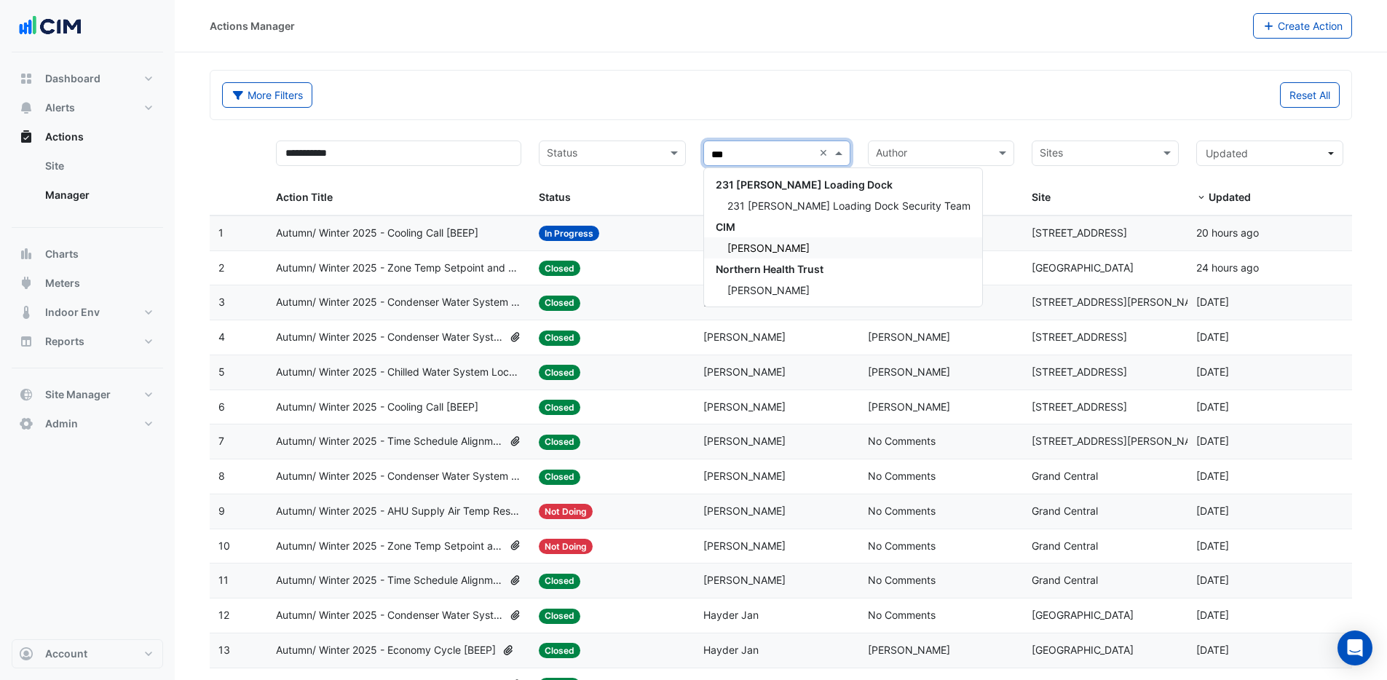
click at [765, 251] on span "[PERSON_NAME]" at bounding box center [768, 248] width 82 height 12
